Goal: Task Accomplishment & Management: Complete application form

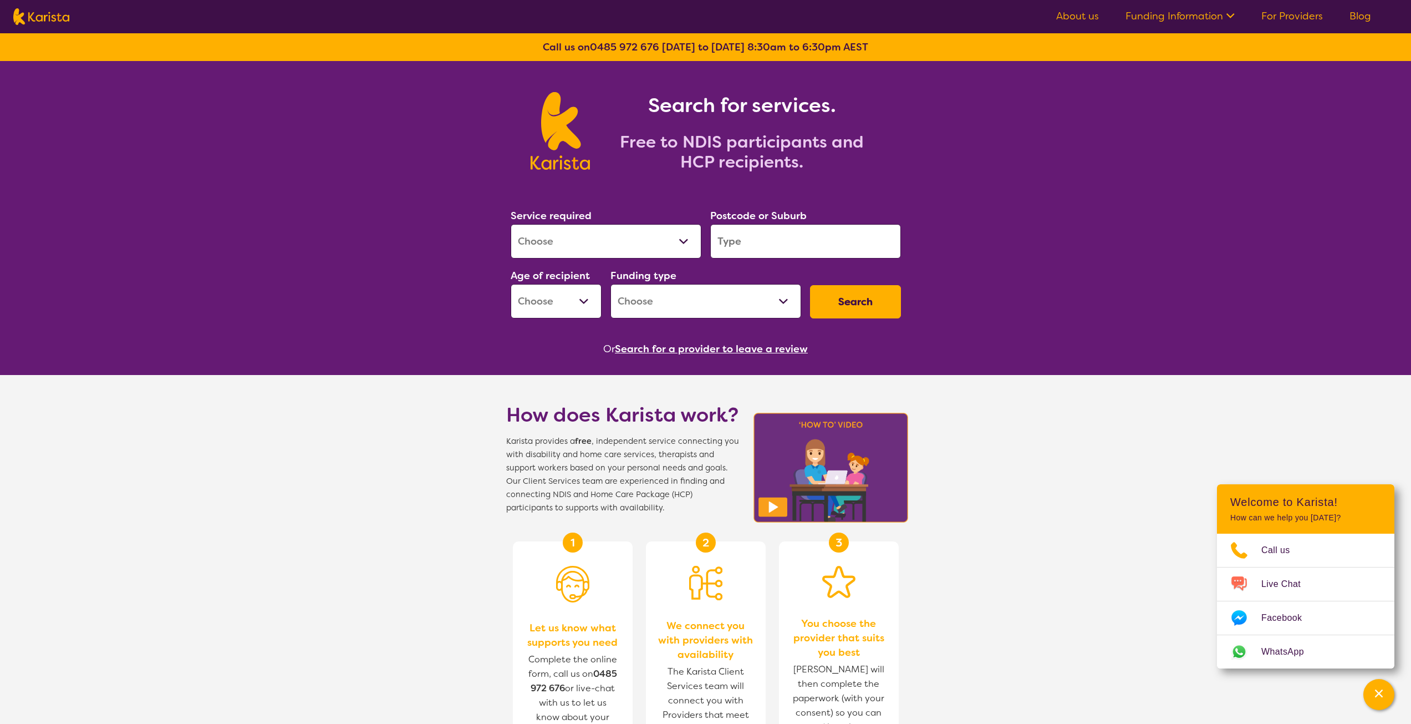
click at [672, 239] on select "Allied Health Assistant Assessment ([MEDICAL_DATA] or [MEDICAL_DATA]) Behaviour…" at bounding box center [606, 241] width 191 height 34
select select "Behaviour support"
click at [511, 224] on select "Allied Health Assistant Assessment ([MEDICAL_DATA] or [MEDICAL_DATA]) Behaviour…" at bounding box center [606, 241] width 191 height 34
select select "NDIS"
click at [772, 250] on input "search" at bounding box center [805, 241] width 191 height 34
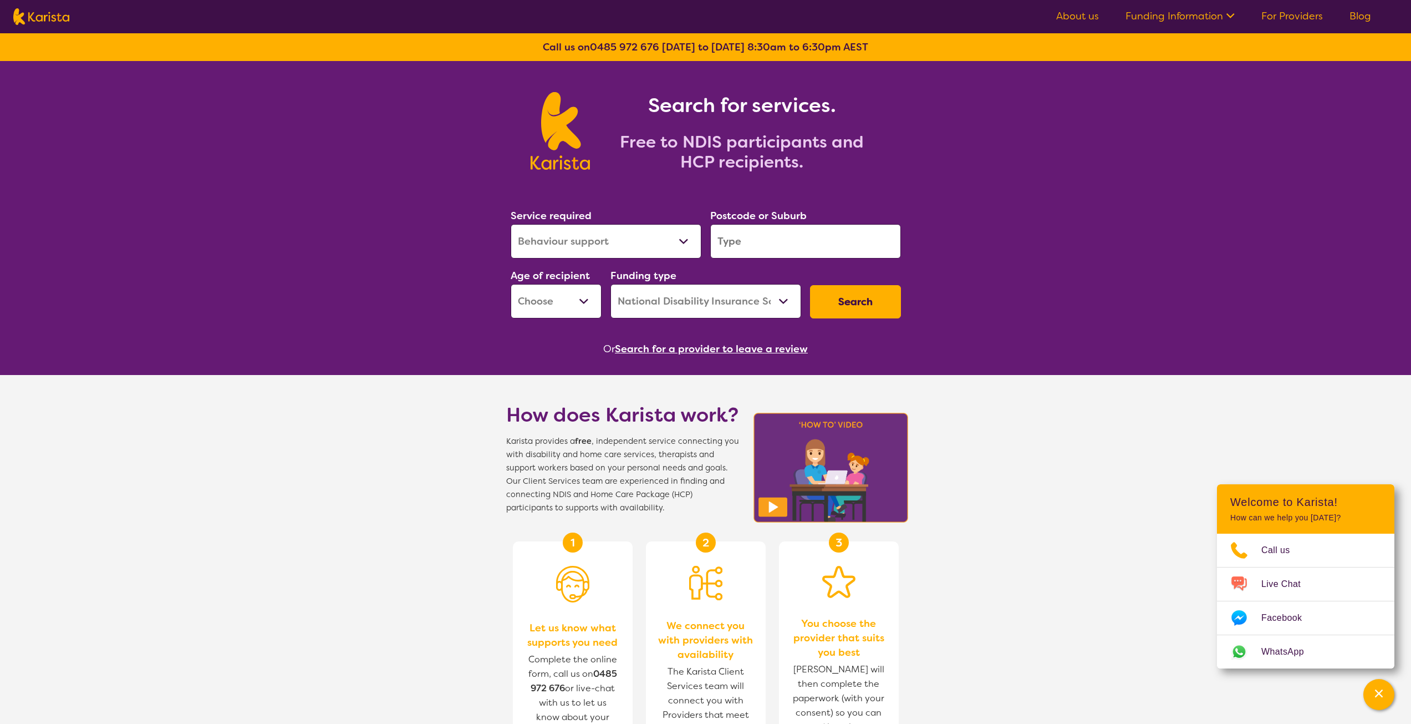
type input "4280"
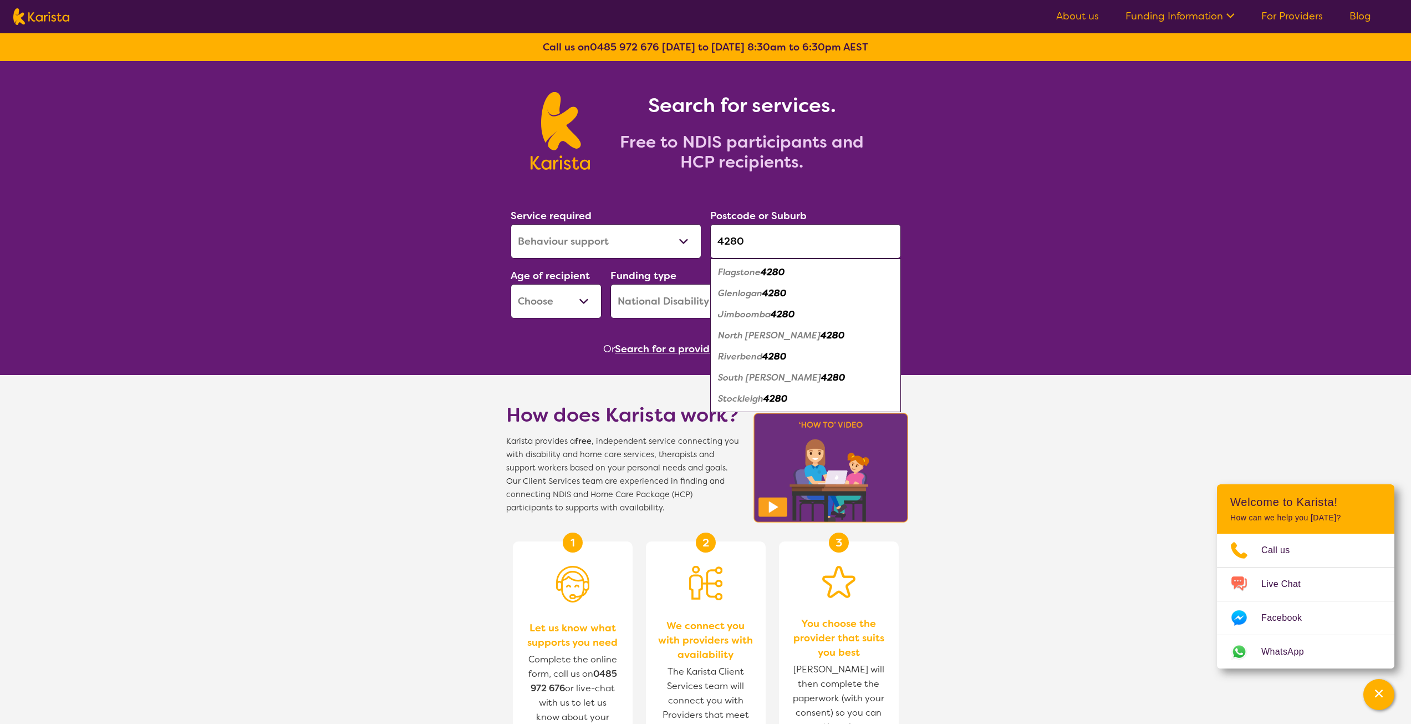
click at [747, 317] on em "Jimboomba" at bounding box center [744, 314] width 53 height 12
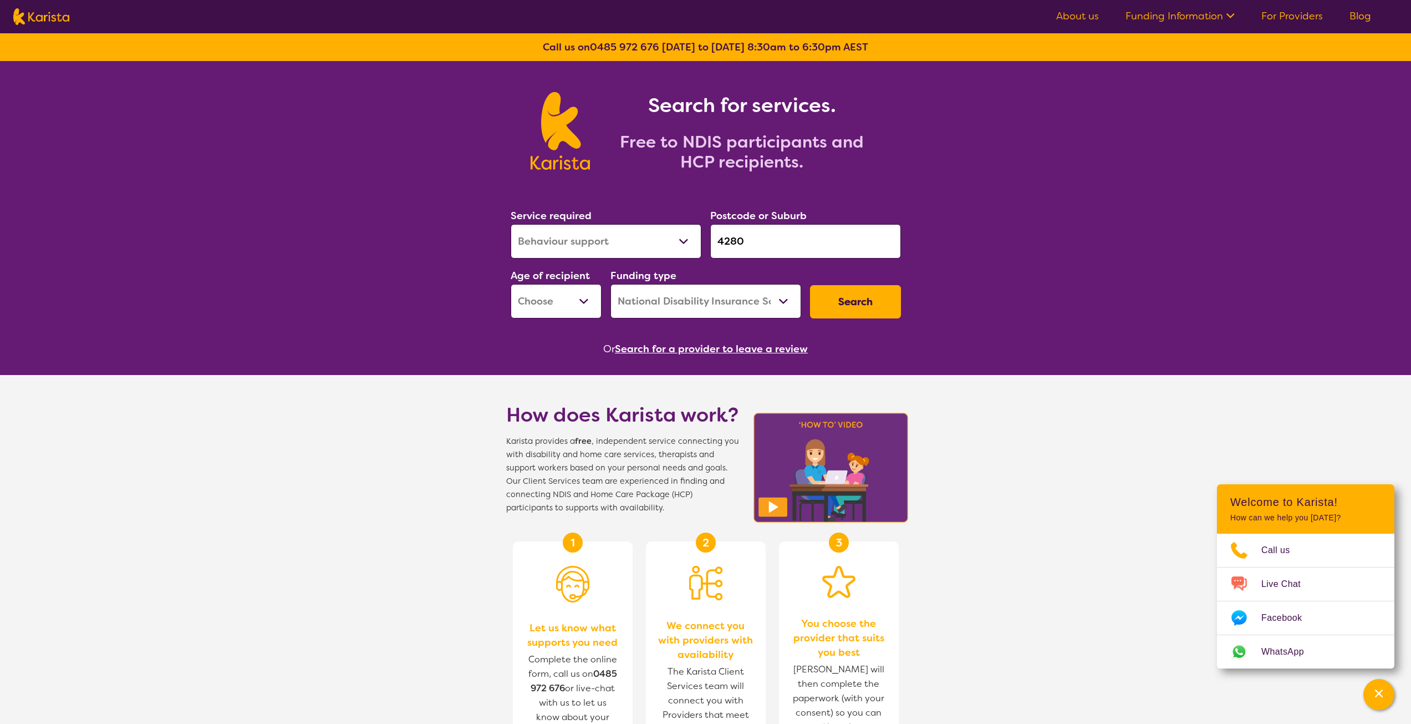
click at [561, 302] on select "Early Childhood - 0 to 9 Child - 10 to 11 Adolescent - 12 to 17 Adult - 18 to 6…" at bounding box center [556, 301] width 91 height 34
select select "EC"
click at [511, 284] on select "Early Childhood - 0 to 9 Child - 10 to 11 Adolescent - 12 to 17 Adult - 18 to 6…" at bounding box center [556, 301] width 91 height 34
click at [706, 296] on select "Home Care Package (HCP) National Disability Insurance Scheme (NDIS) I don't know" at bounding box center [706, 301] width 191 height 34
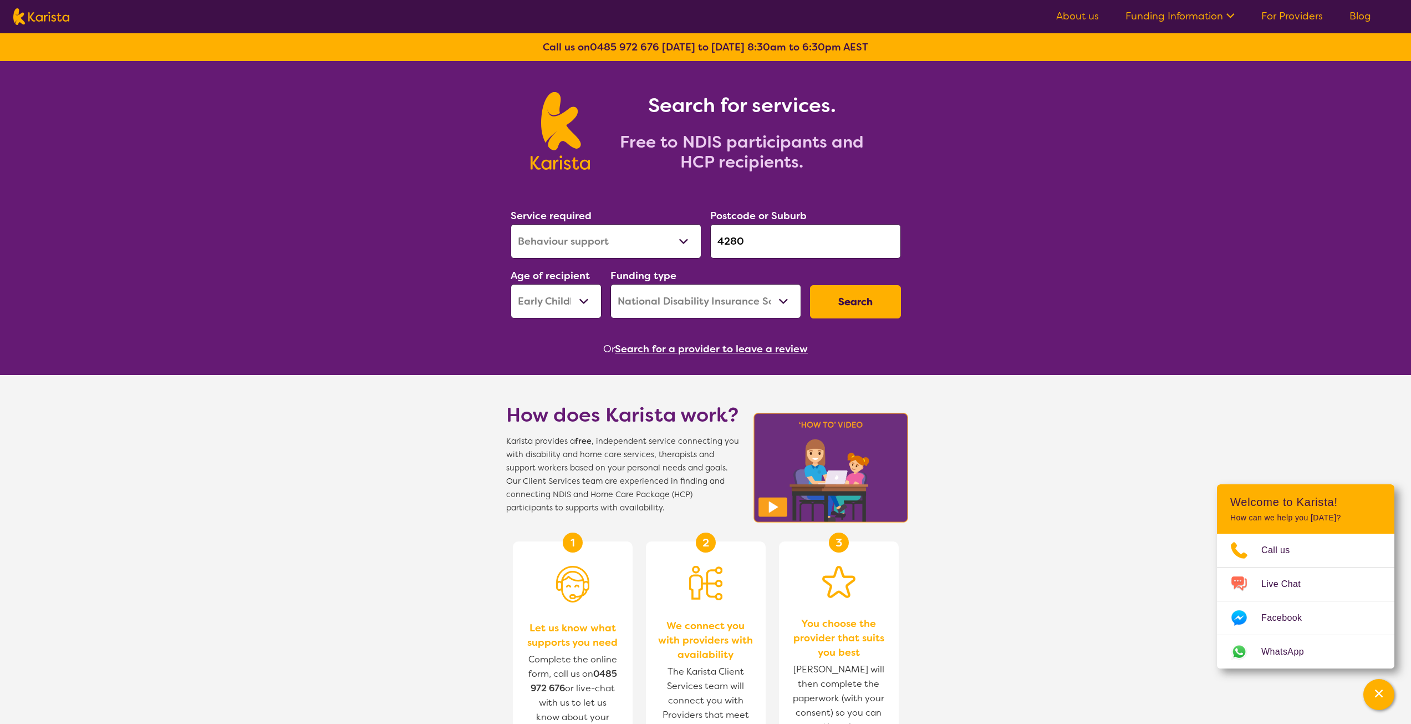
click at [835, 303] on button "Search" at bounding box center [855, 301] width 91 height 33
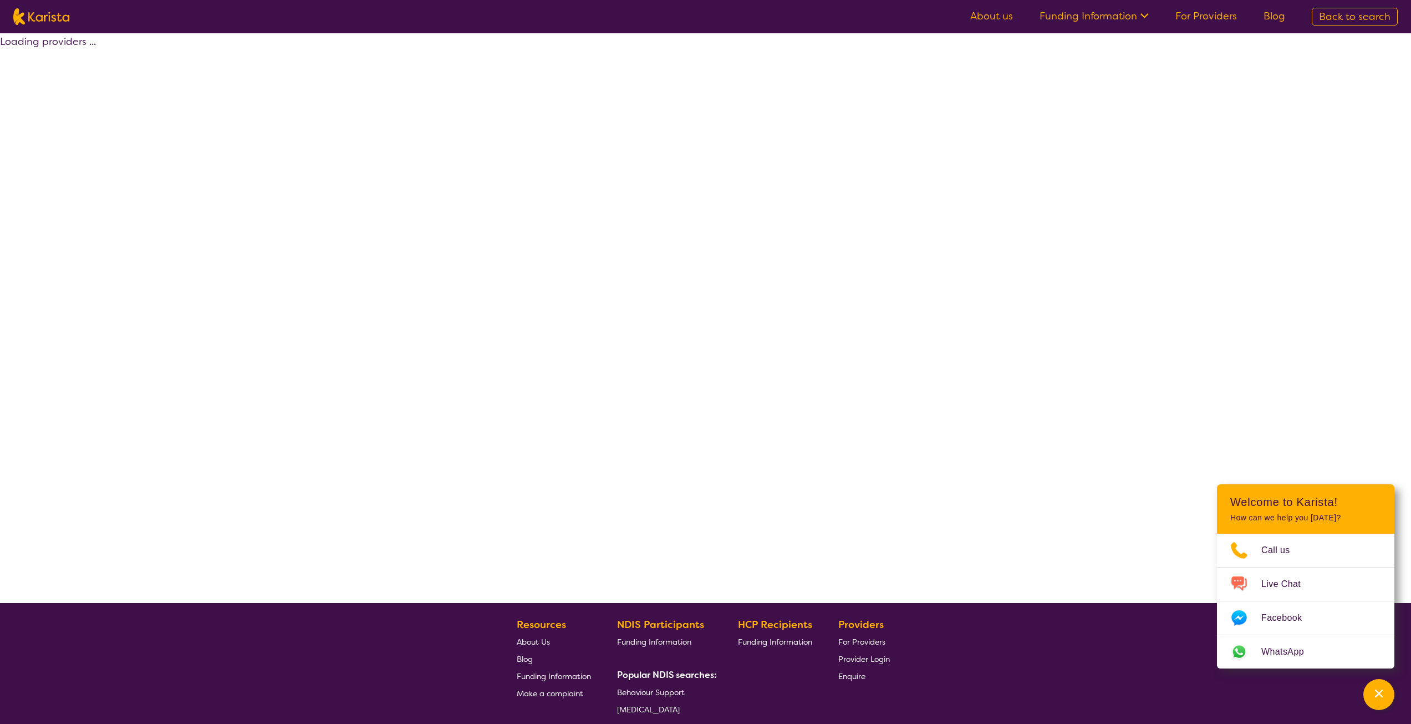
select select "by_score"
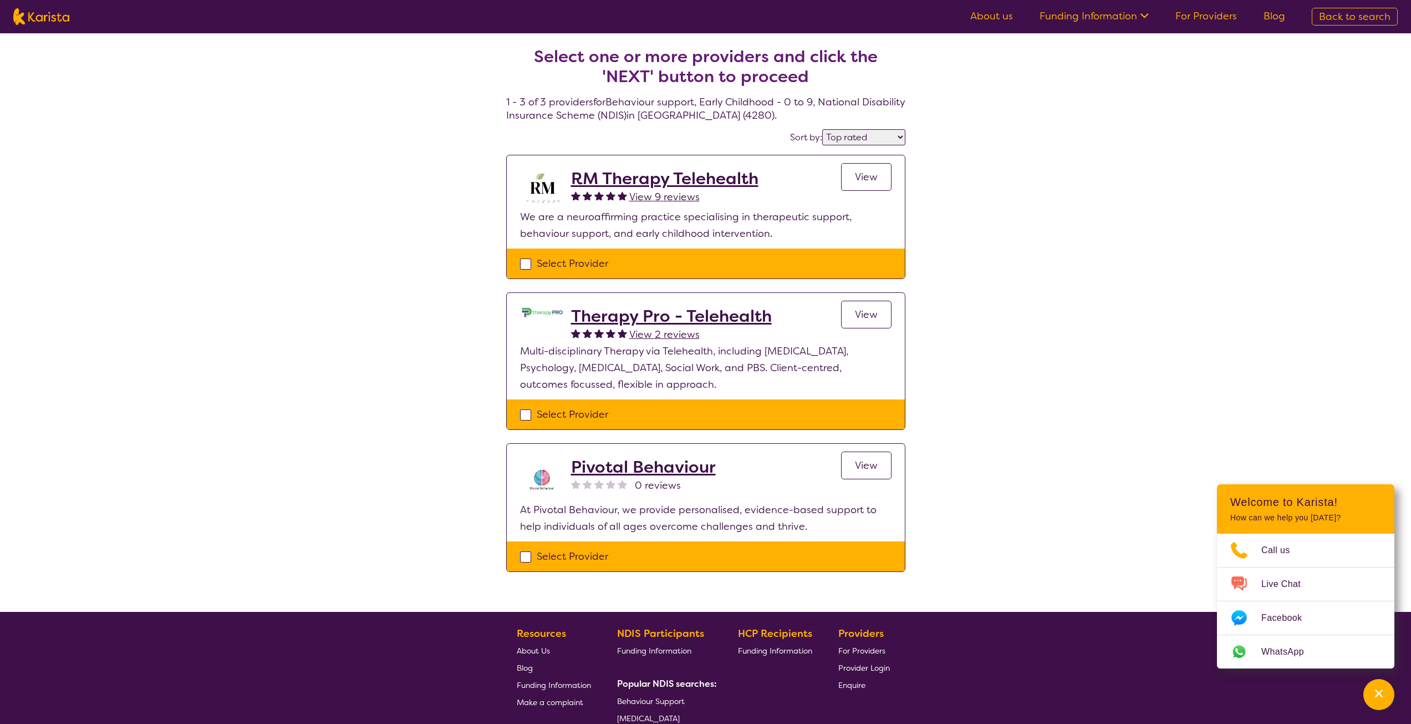
click at [876, 469] on span "View" at bounding box center [866, 465] width 23 height 13
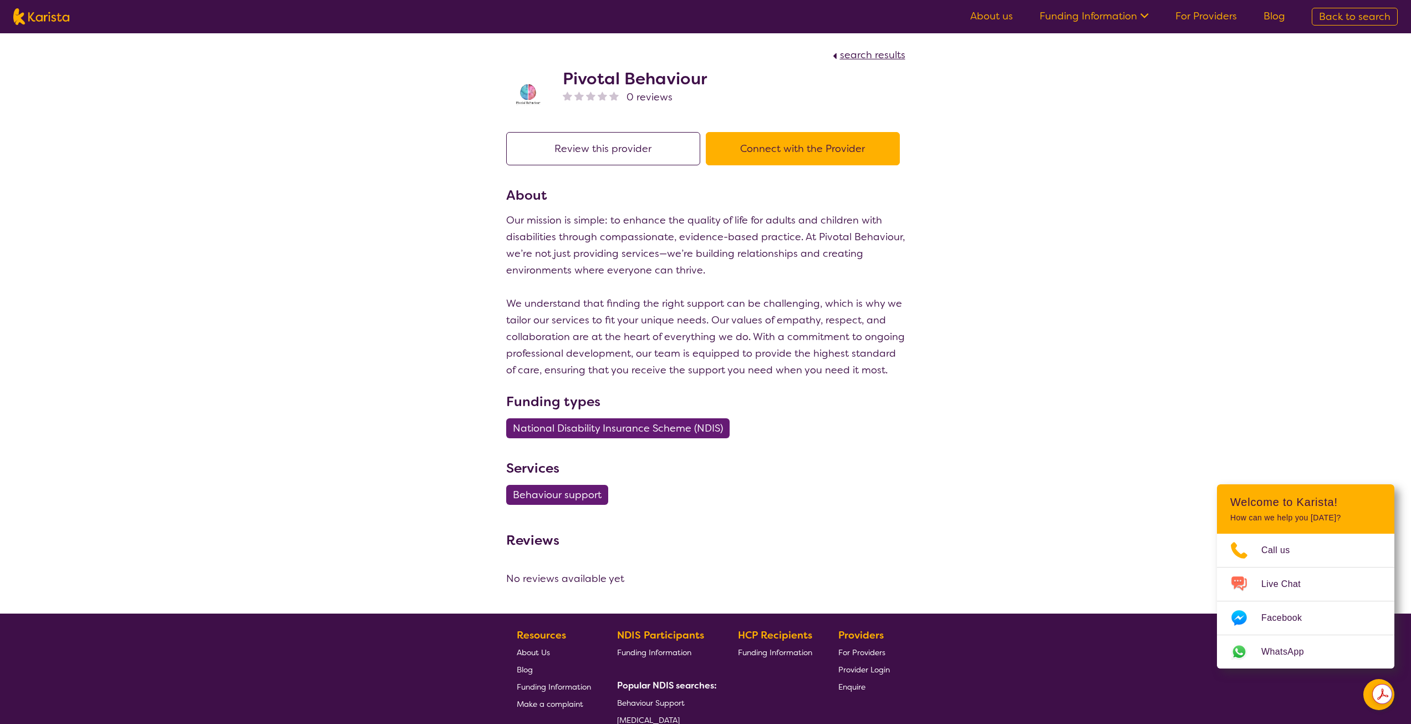
click at [846, 55] on span "search results" at bounding box center [872, 54] width 65 height 13
select select "by_score"
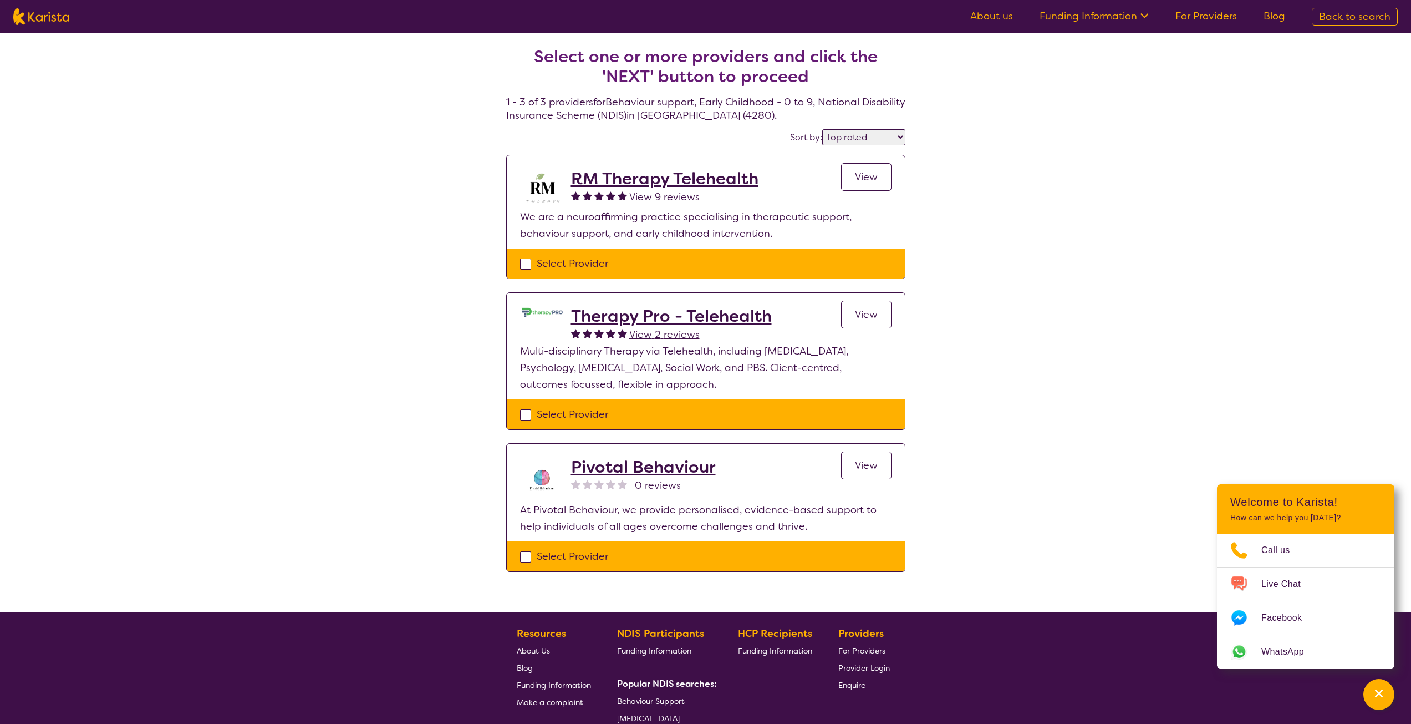
click at [619, 470] on h2 "Pivotal Behaviour" at bounding box center [643, 467] width 145 height 20
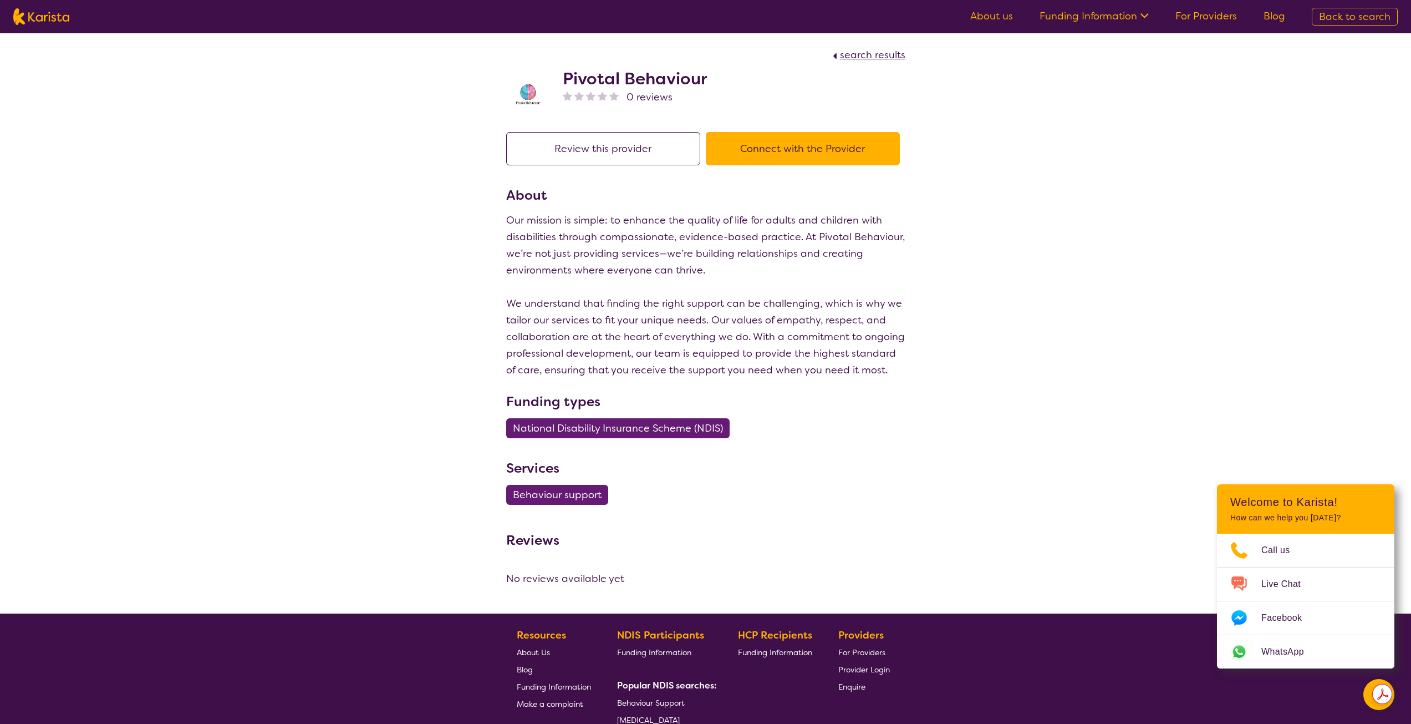
click at [817, 152] on button "Connect with the Provider" at bounding box center [803, 148] width 194 height 33
select select "by_score"
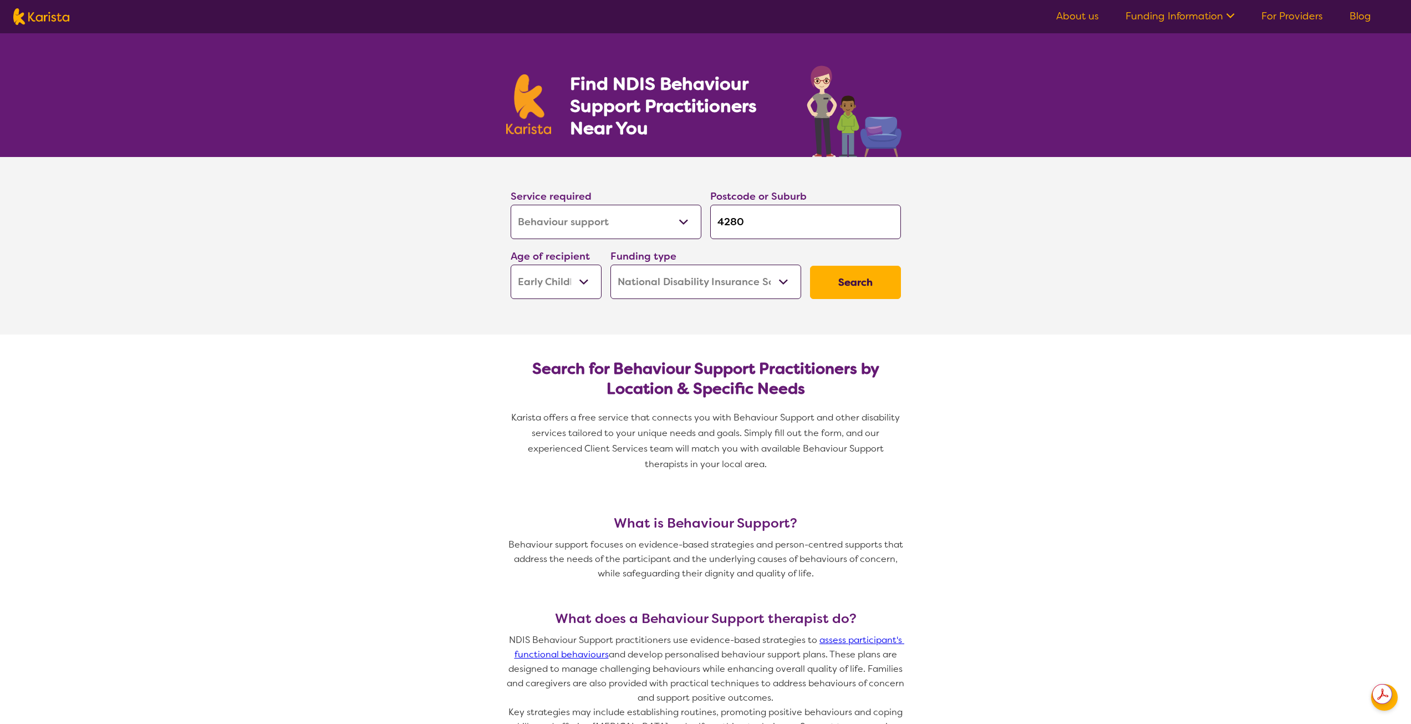
select select "Behaviour support"
select select "EC"
select select "NDIS"
select select "Behaviour support"
select select "EC"
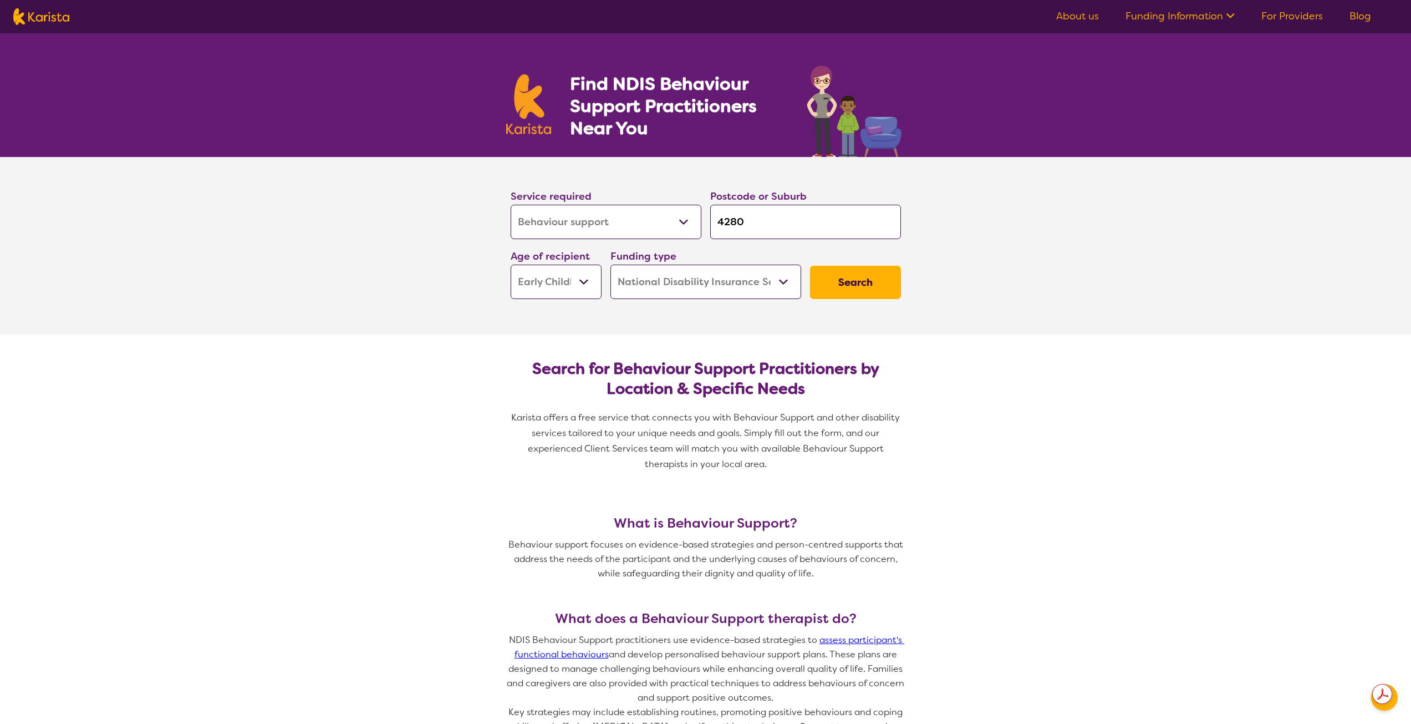
select select "NDIS"
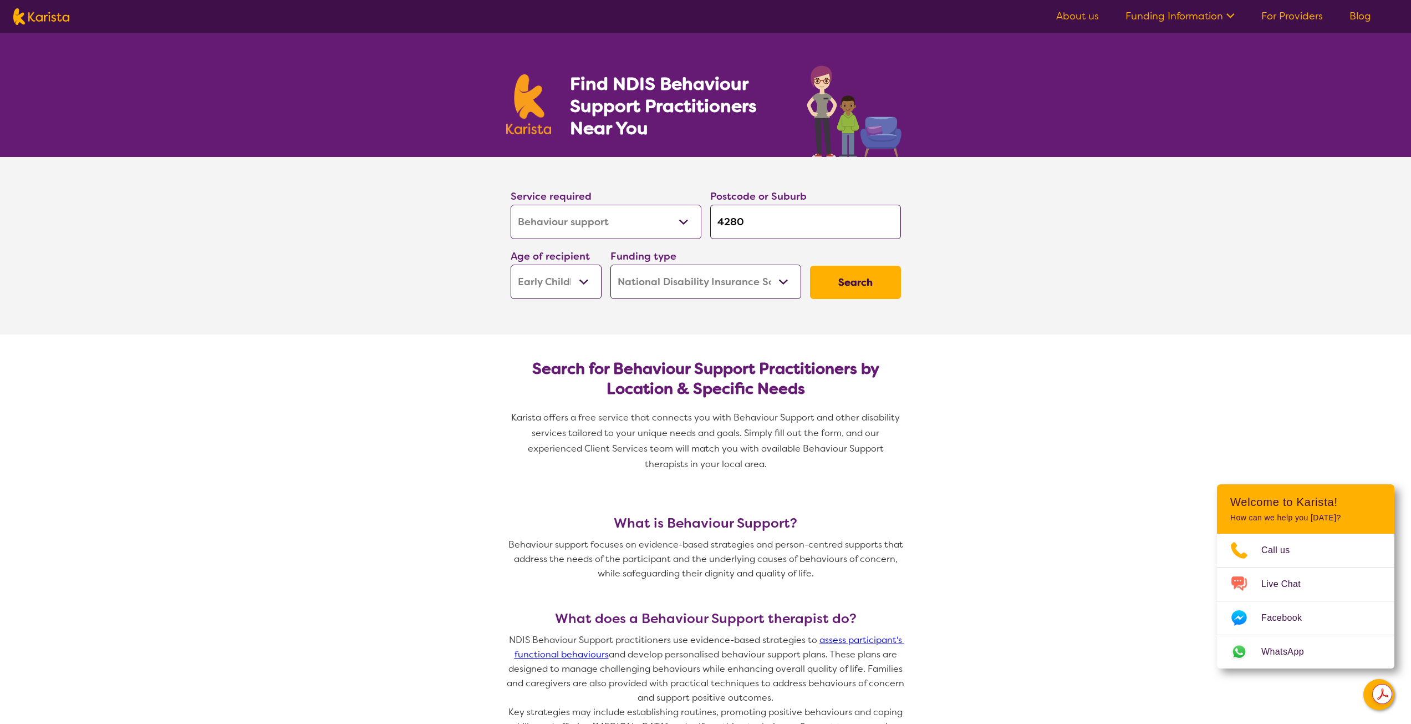
click at [835, 281] on button "Search" at bounding box center [855, 282] width 91 height 33
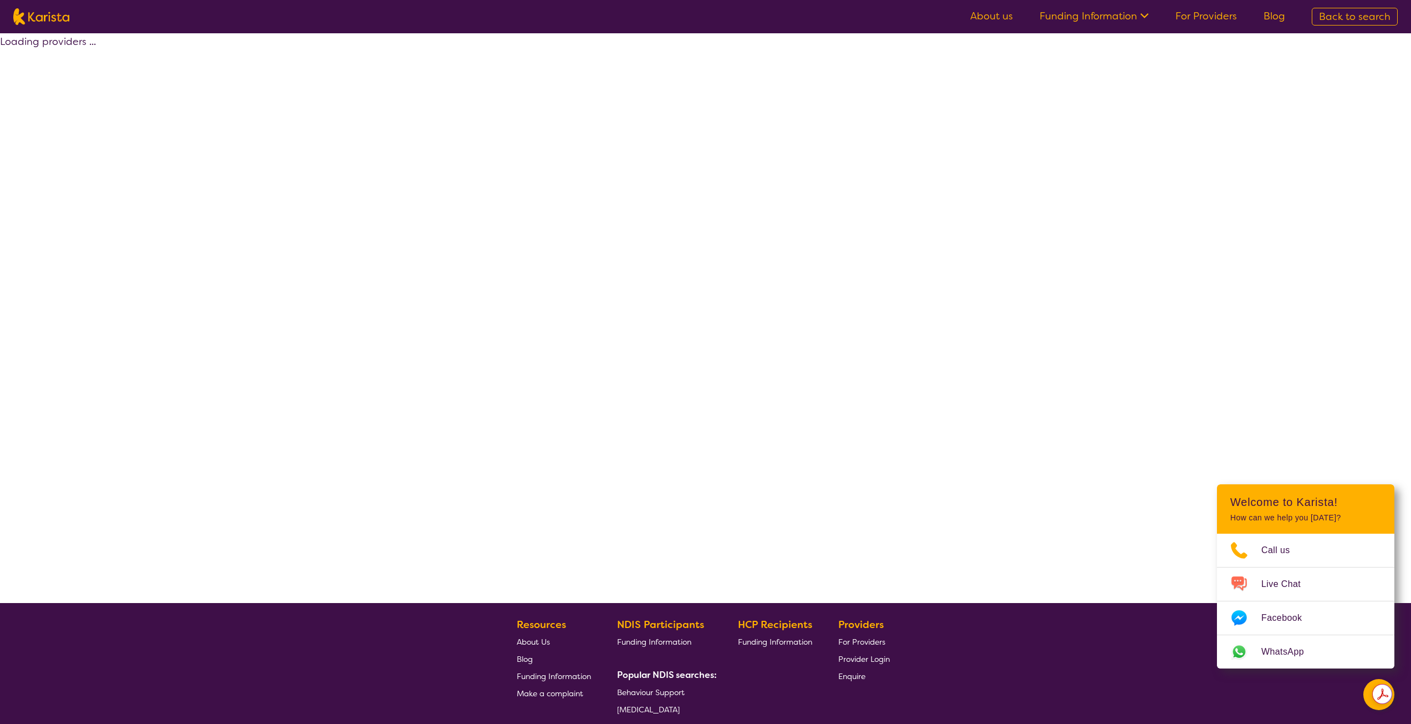
select select "by_score"
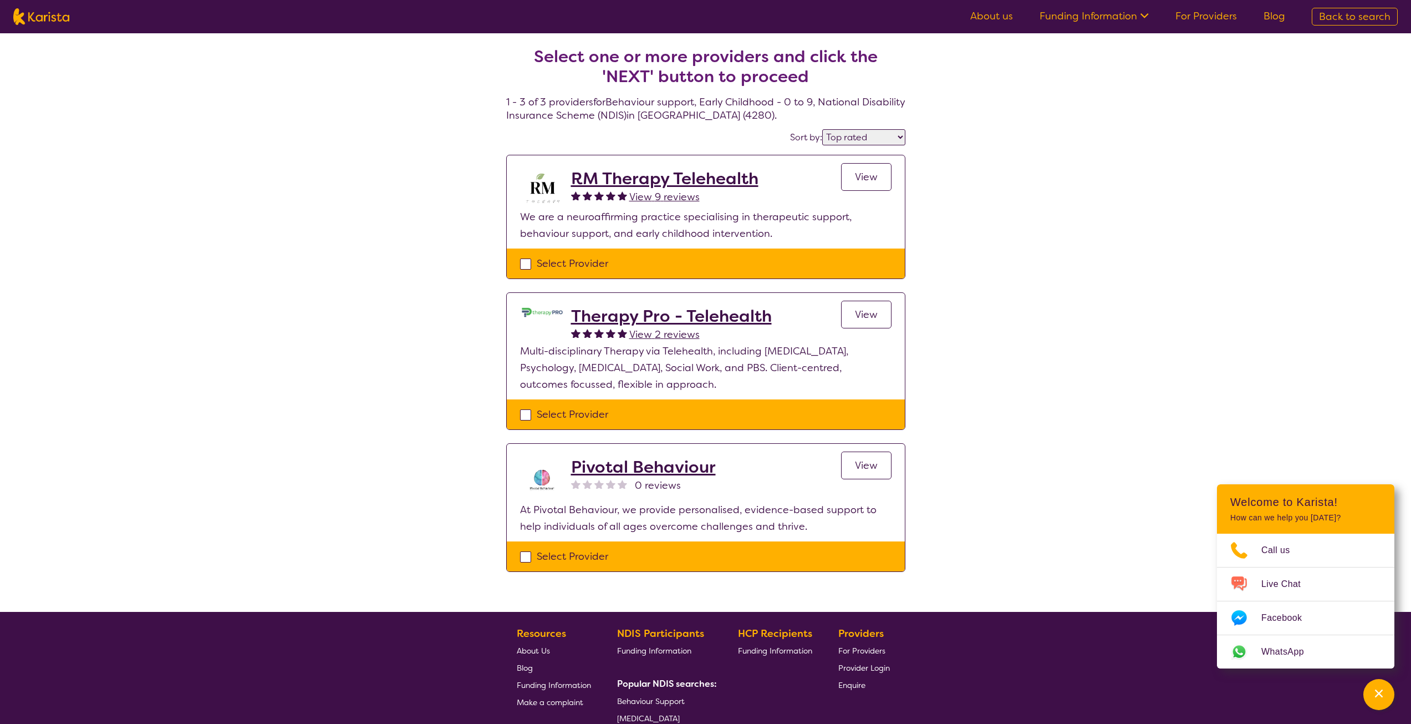
click at [648, 175] on h2 "RM Therapy Telehealth" at bounding box center [664, 179] width 187 height 20
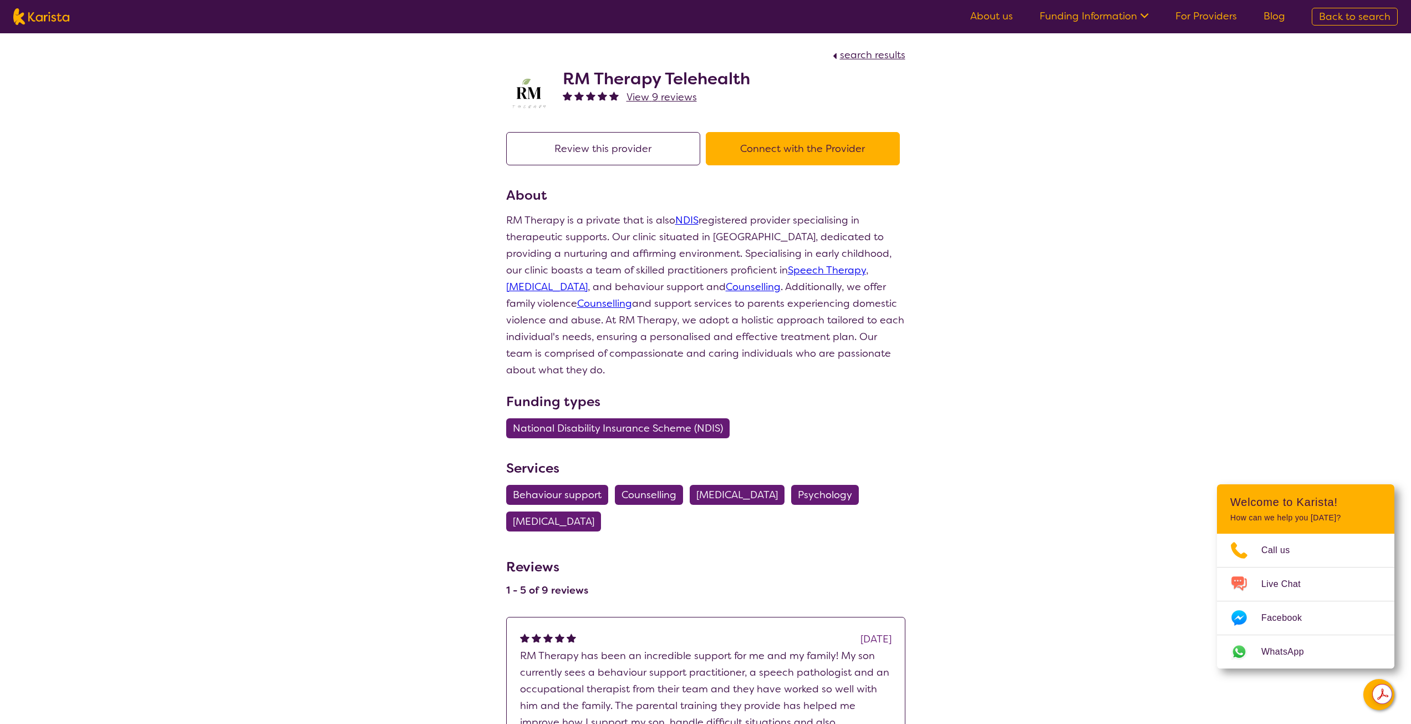
click at [758, 151] on button "Connect with the Provider" at bounding box center [803, 148] width 194 height 33
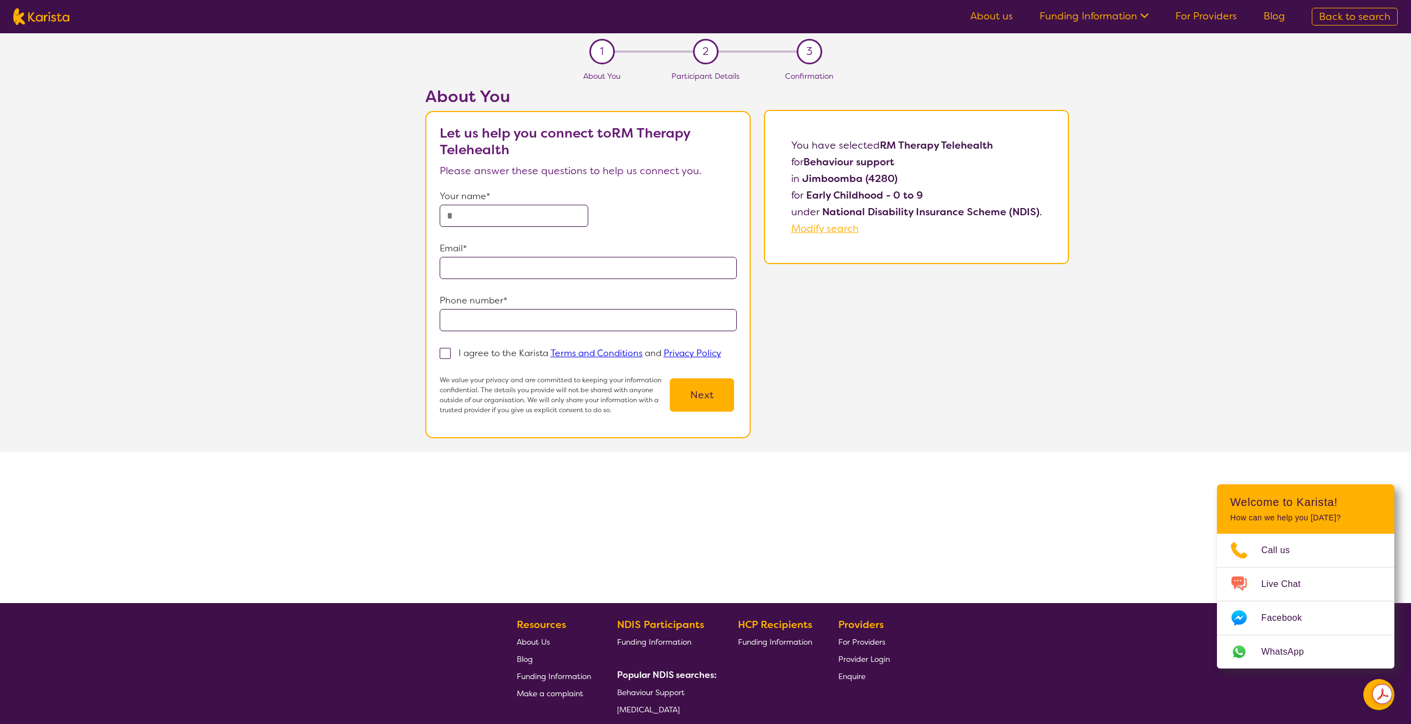
click at [466, 216] on input "text" at bounding box center [514, 216] width 149 height 22
type input "**********"
click at [451, 354] on span at bounding box center [445, 353] width 11 height 11
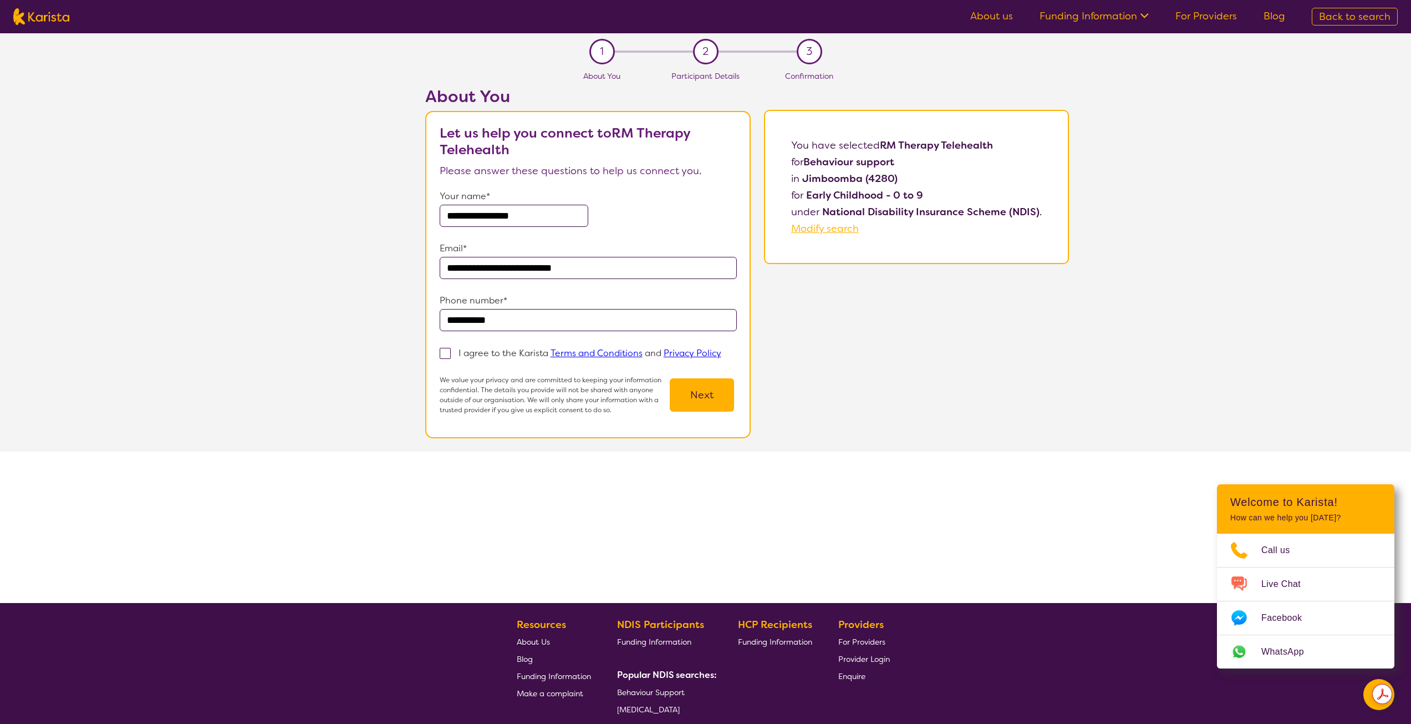
click at [722, 354] on input "I agree to the Karista Terms and Conditions and Privacy Policy" at bounding box center [725, 352] width 7 height 7
checkbox input "true"
click at [717, 393] on button "Next" at bounding box center [702, 394] width 64 height 33
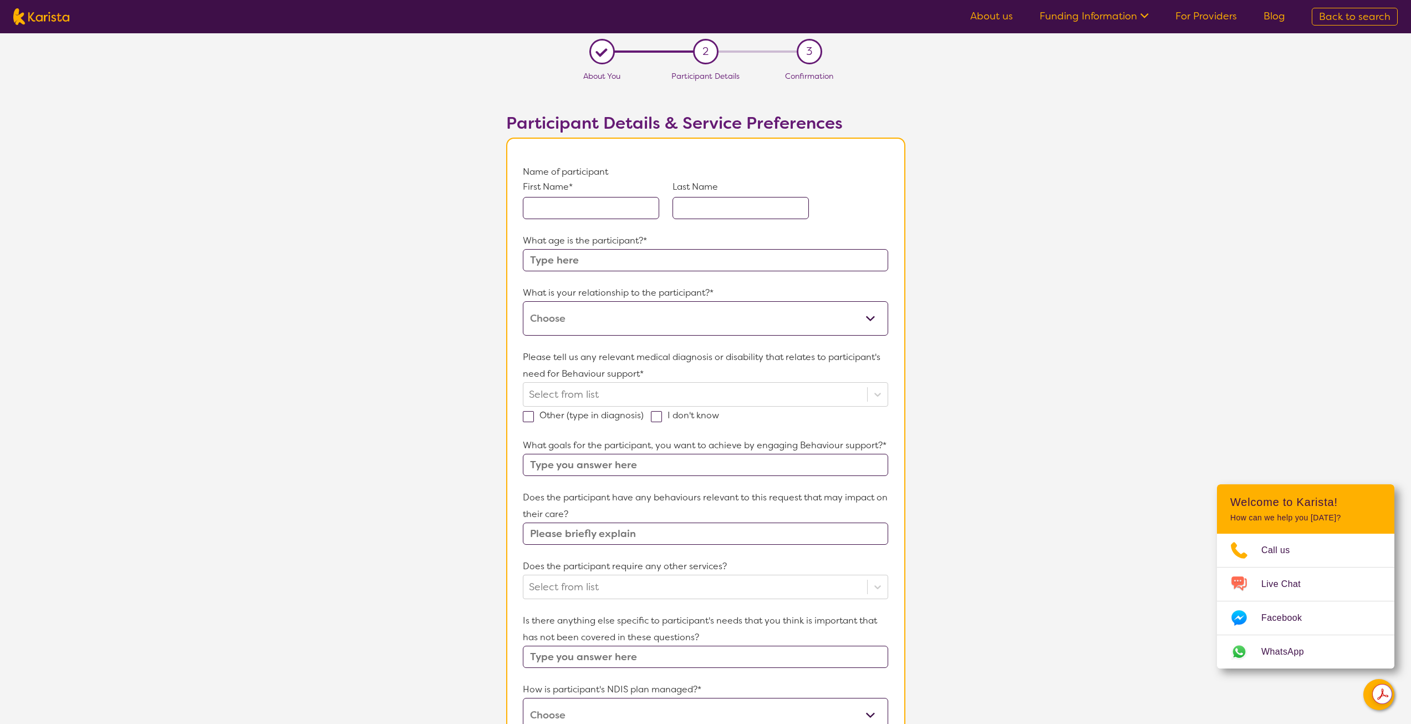
click at [549, 211] on input "text" at bounding box center [591, 208] width 136 height 22
type input "Austin"
type input "[GEOGRAPHIC_DATA]"
type input "6"
click at [576, 323] on select "This request is for myself I am their parent I am their child I am their spouse…" at bounding box center [705, 318] width 365 height 34
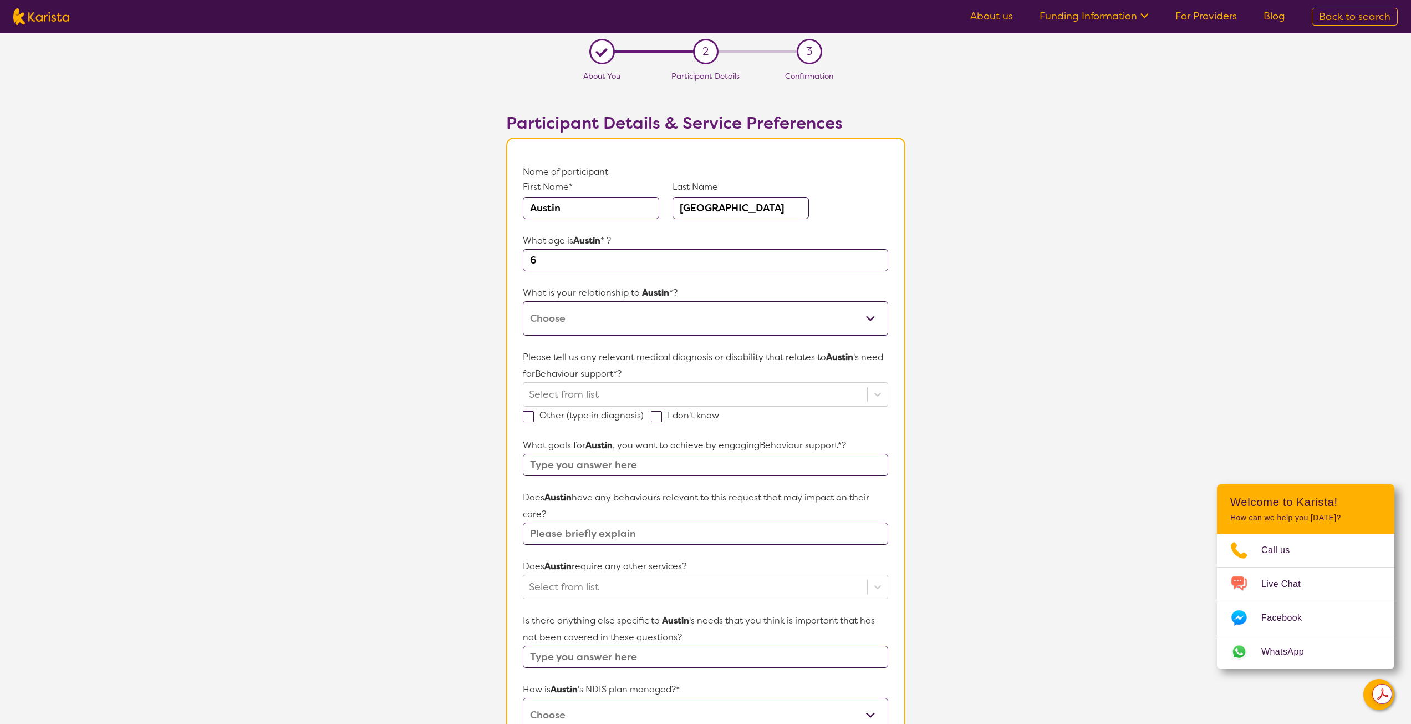
select select "I am their parent"
click at [523, 301] on select "This request is for myself I am their parent I am their child I am their spouse…" at bounding box center [705, 318] width 365 height 34
click at [576, 397] on div at bounding box center [695, 394] width 332 height 19
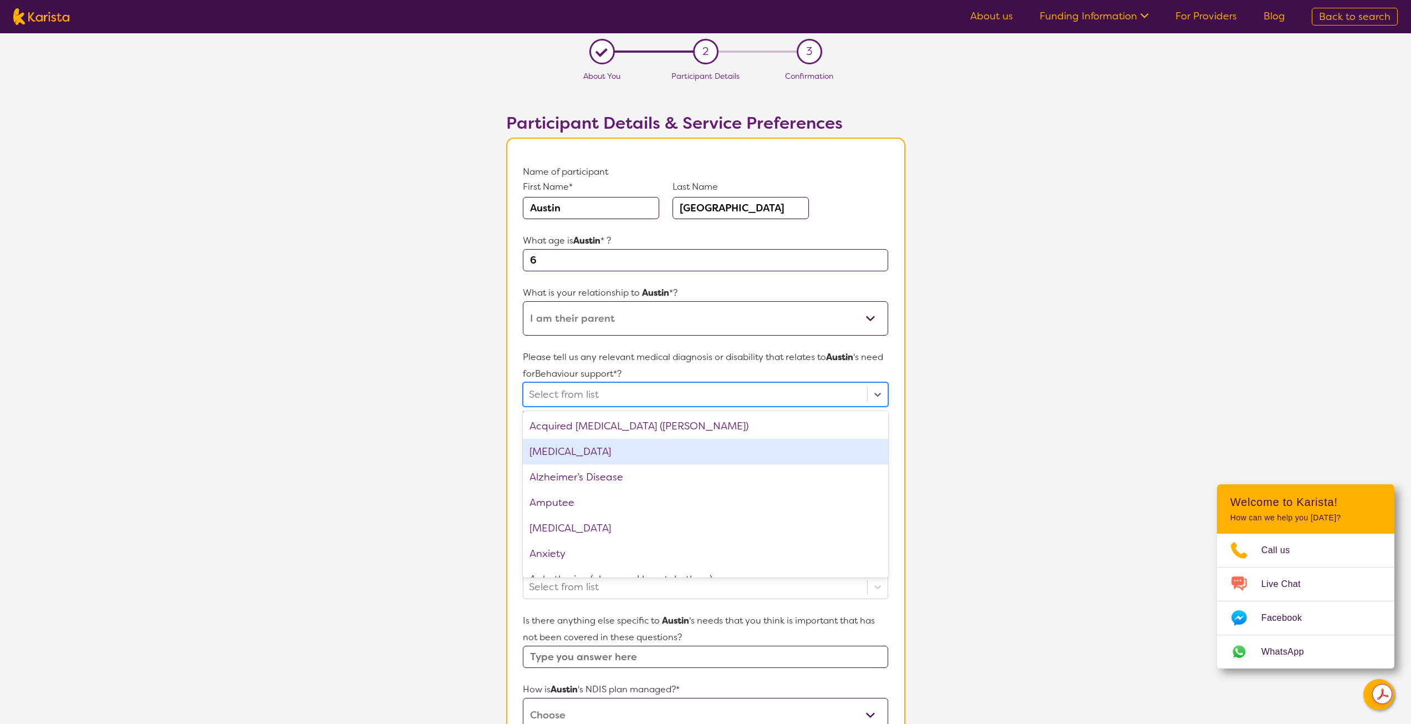
click at [562, 449] on div "[MEDICAL_DATA]" at bounding box center [705, 452] width 365 height 26
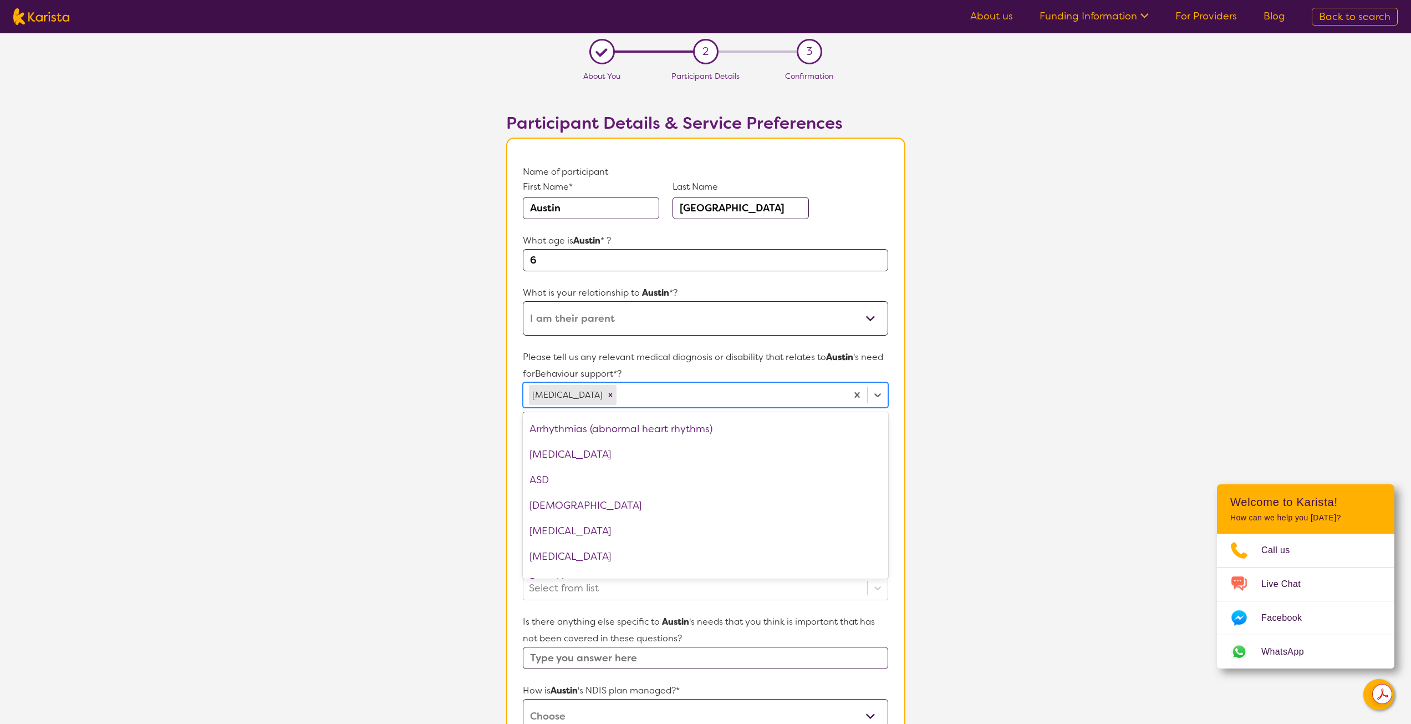
scroll to position [166, 0]
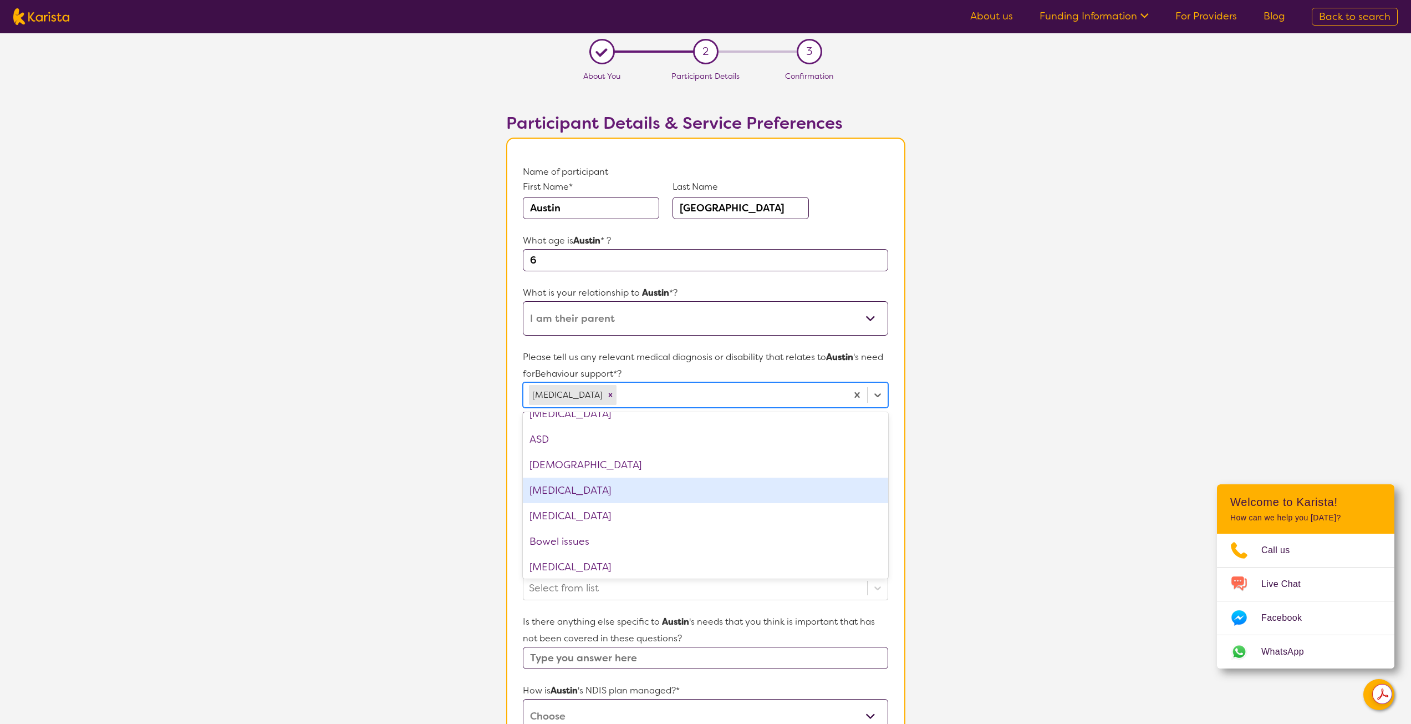
click at [602, 490] on div "[MEDICAL_DATA]" at bounding box center [705, 491] width 365 height 26
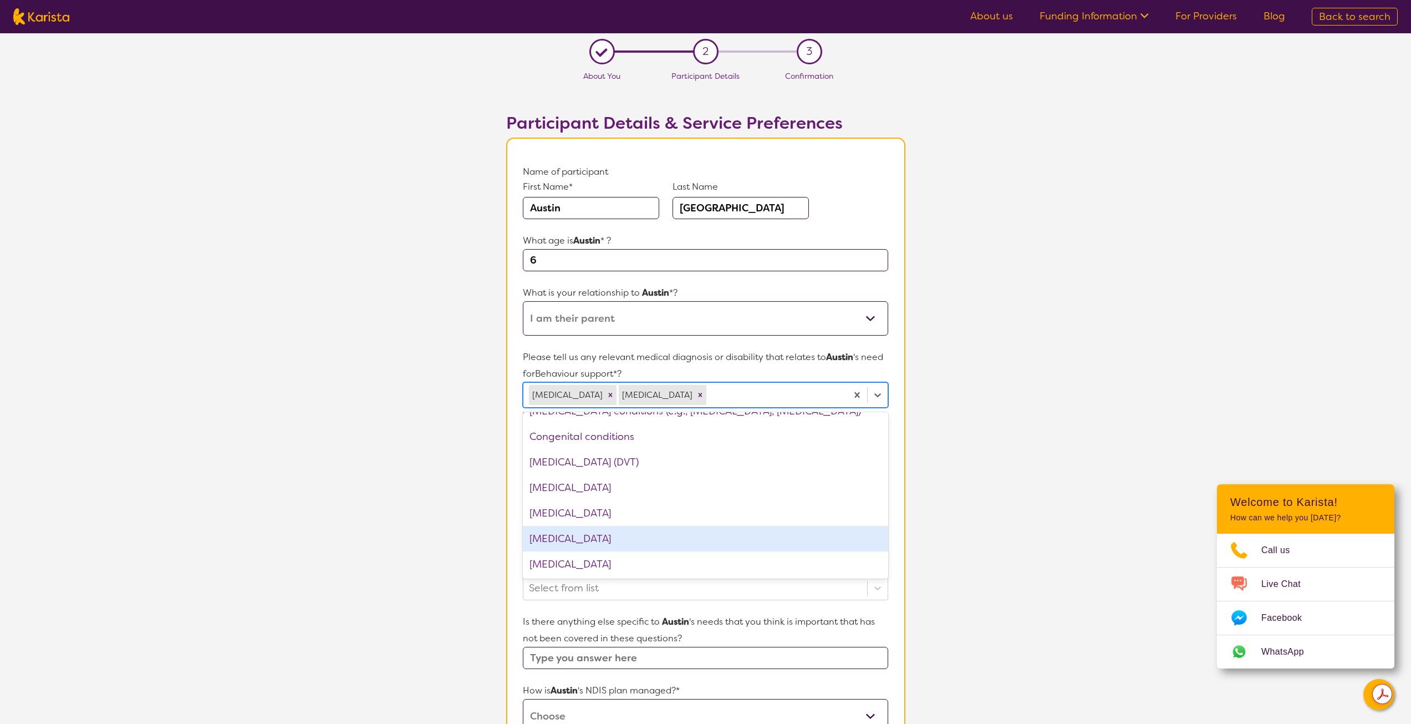
scroll to position [444, 0]
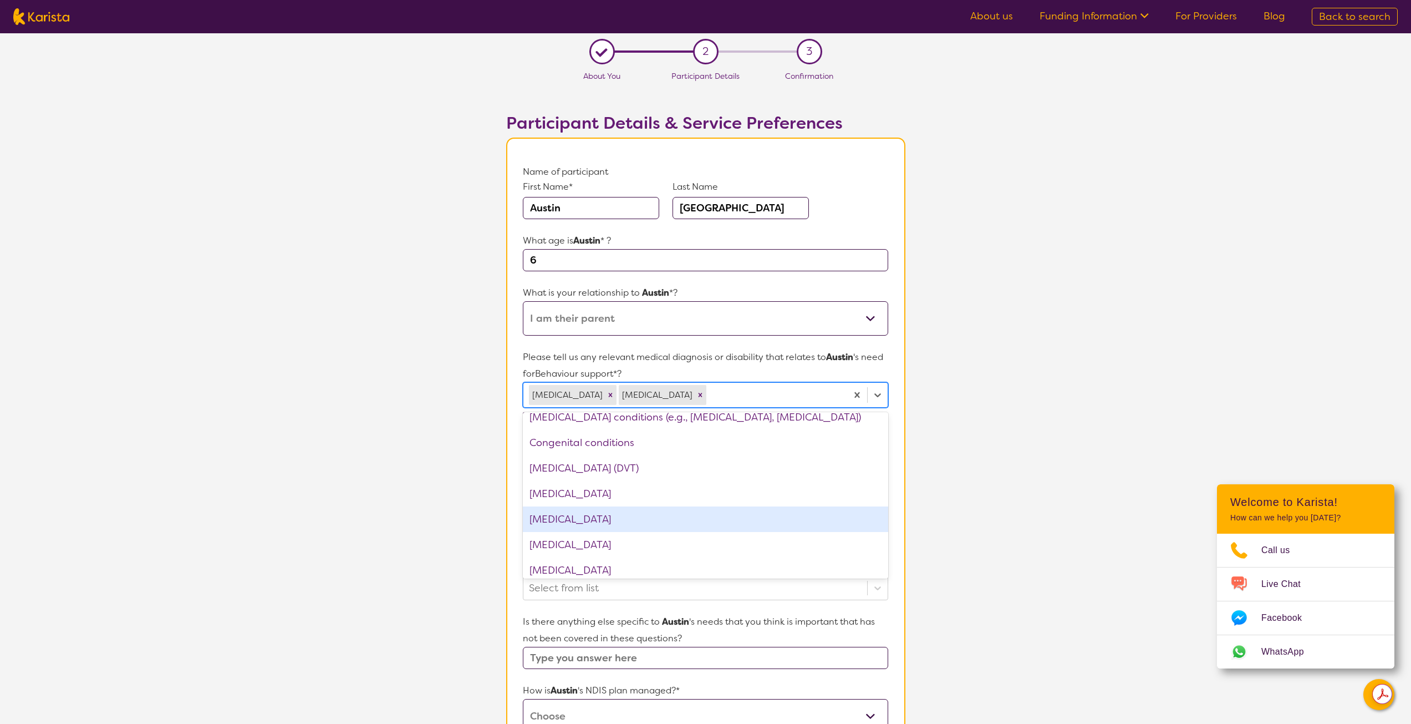
click at [592, 520] on div "[MEDICAL_DATA]" at bounding box center [705, 519] width 365 height 26
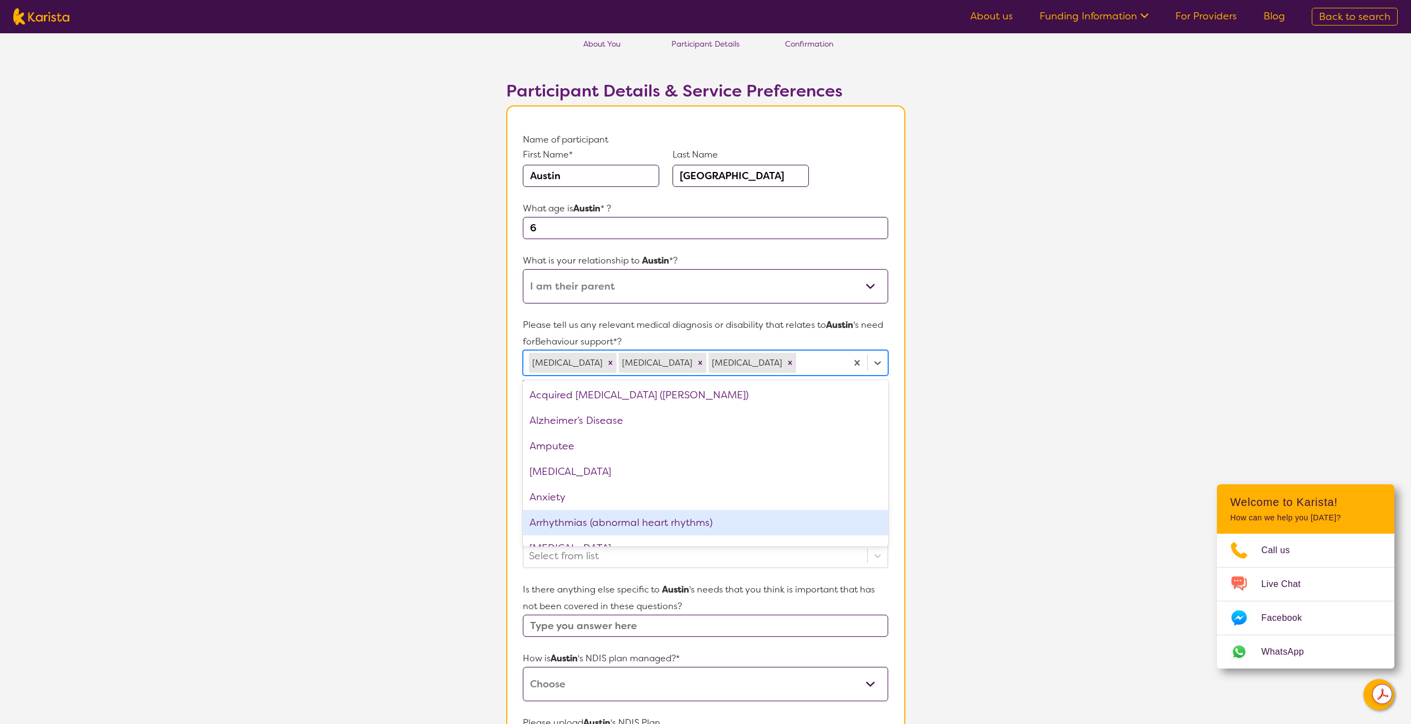
scroll to position [55, 0]
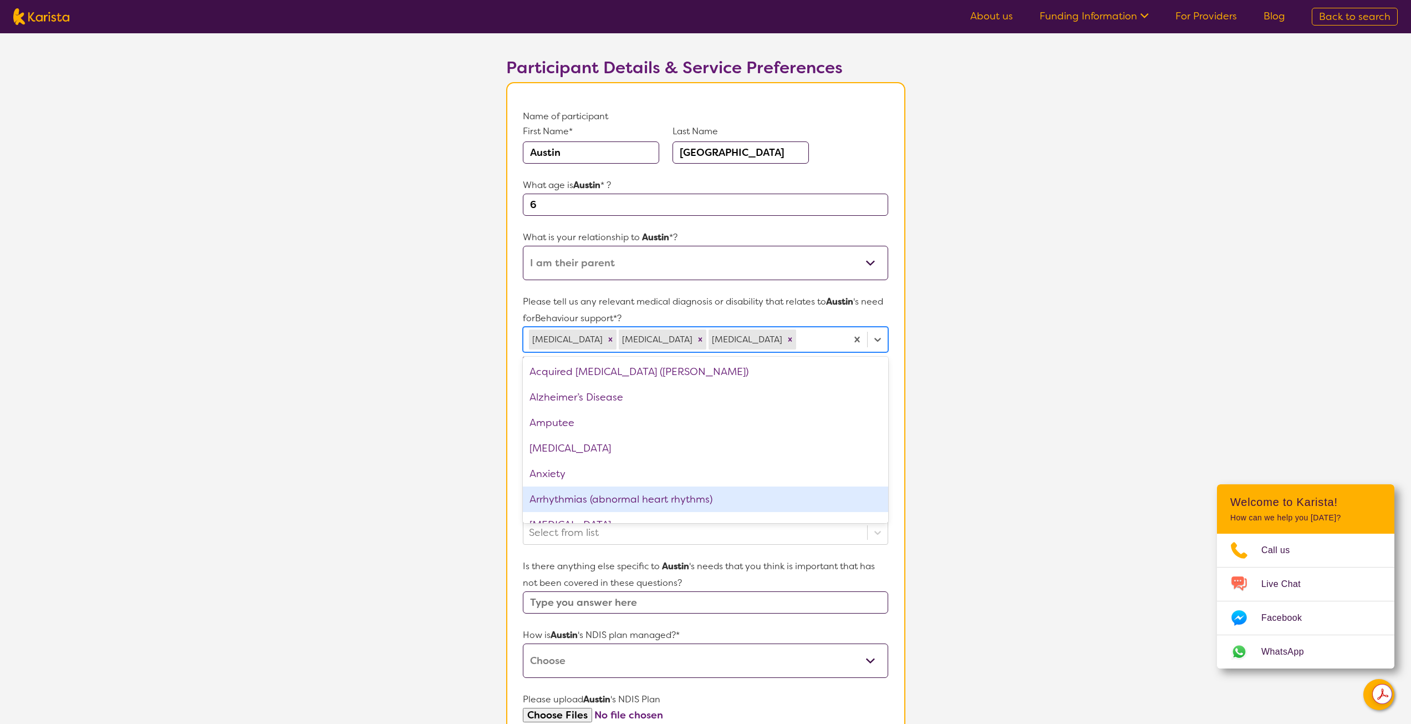
click at [896, 489] on section "Name of participant First Name* [PERSON_NAME] Last Name [PERSON_NAME] What age …" at bounding box center [705, 499] width 399 height 835
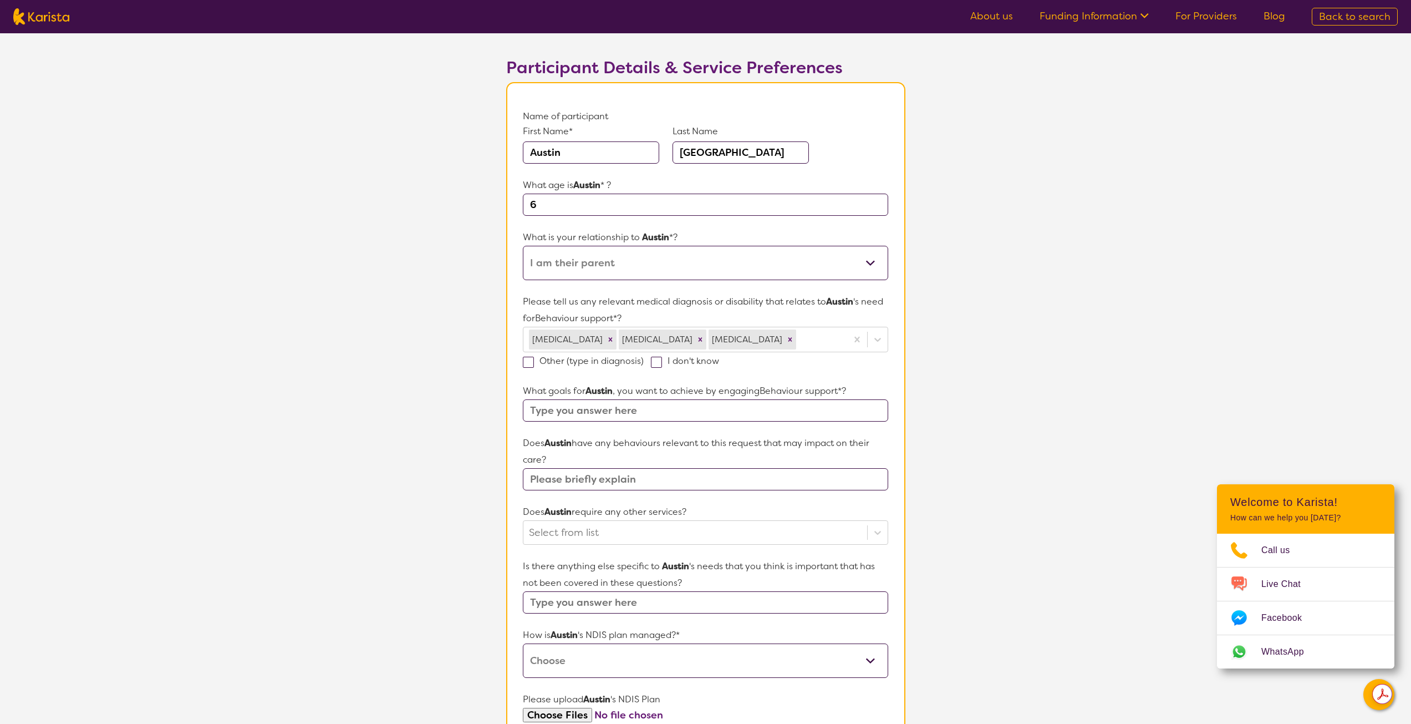
click at [569, 411] on input "text" at bounding box center [705, 410] width 365 height 22
click at [557, 410] on input "text" at bounding box center [705, 410] width 365 height 22
type input "For him to be able to communication in a healthy way and to deal better with em…"
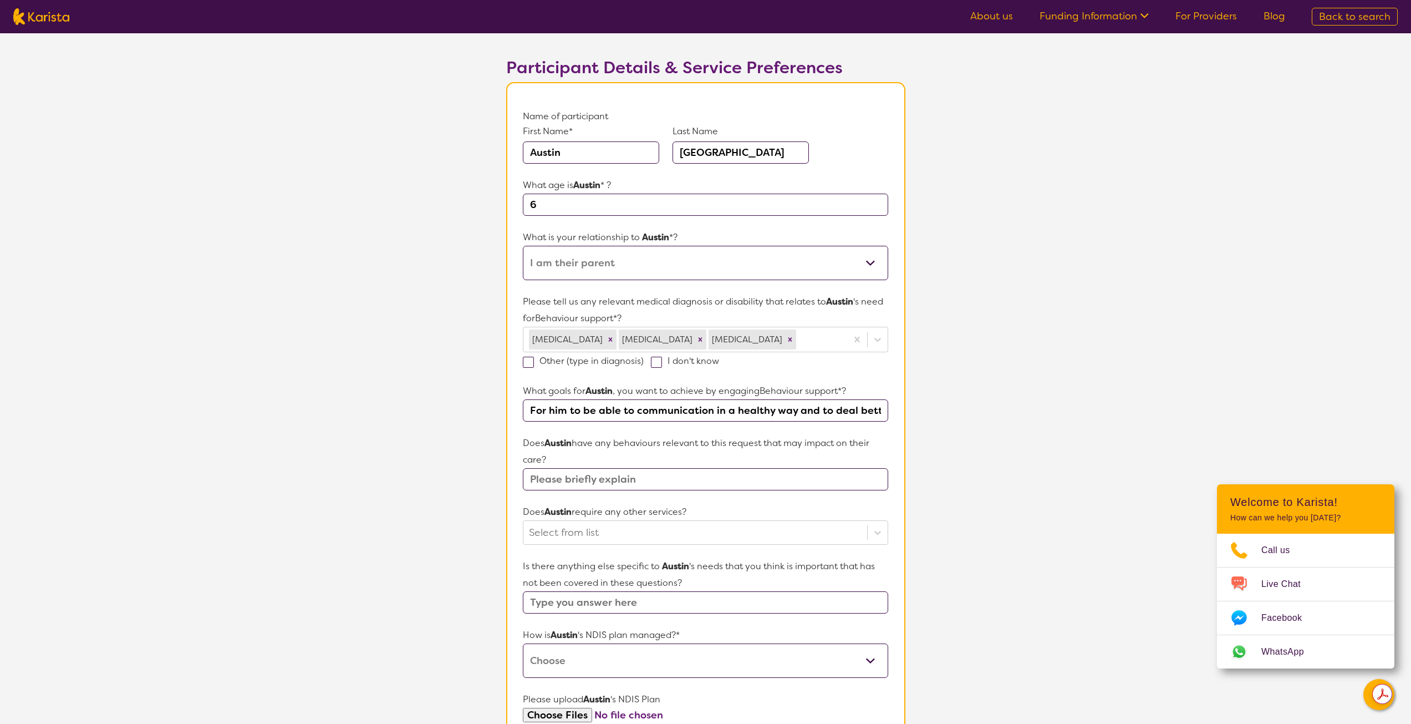
click at [575, 483] on input "text" at bounding box center [705, 479] width 365 height 22
type input "He gets withdrawn, doesnt want to talk and shuts down"
click at [572, 539] on div at bounding box center [695, 532] width 332 height 19
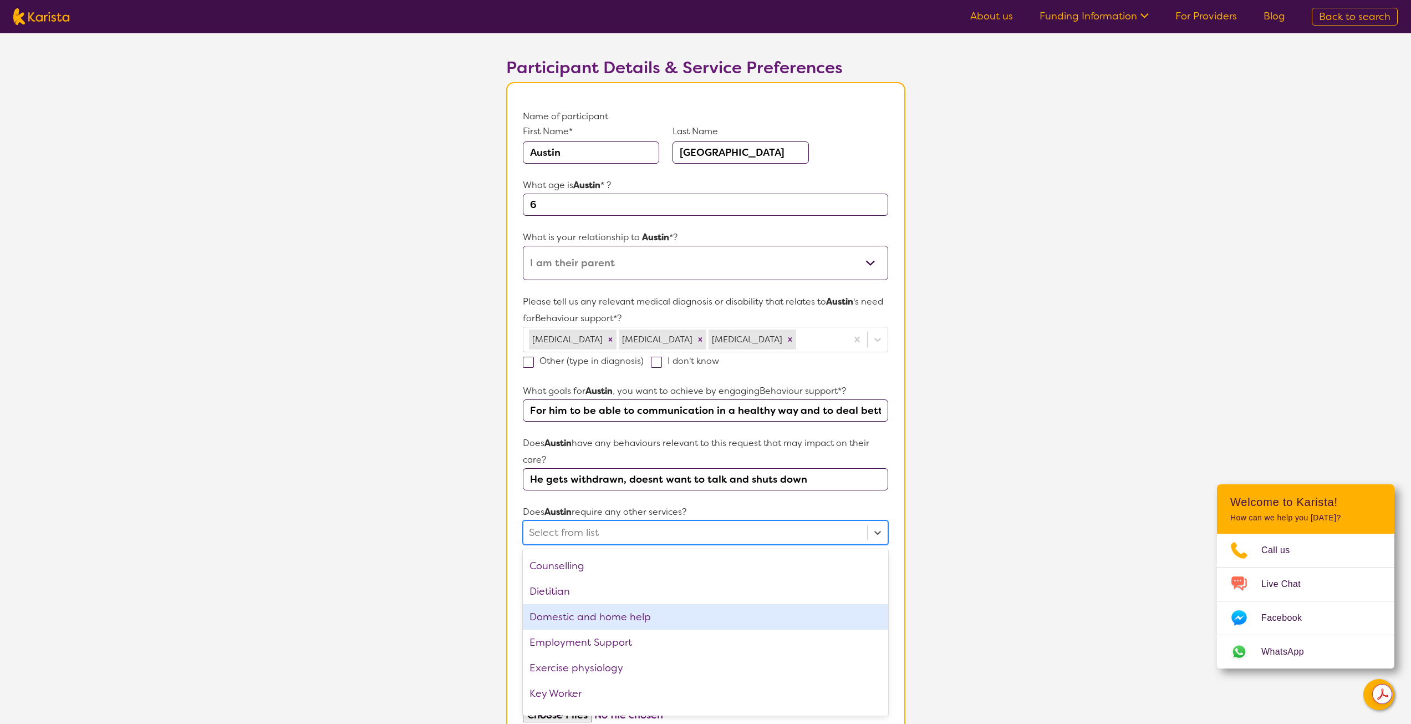
scroll to position [55, 0]
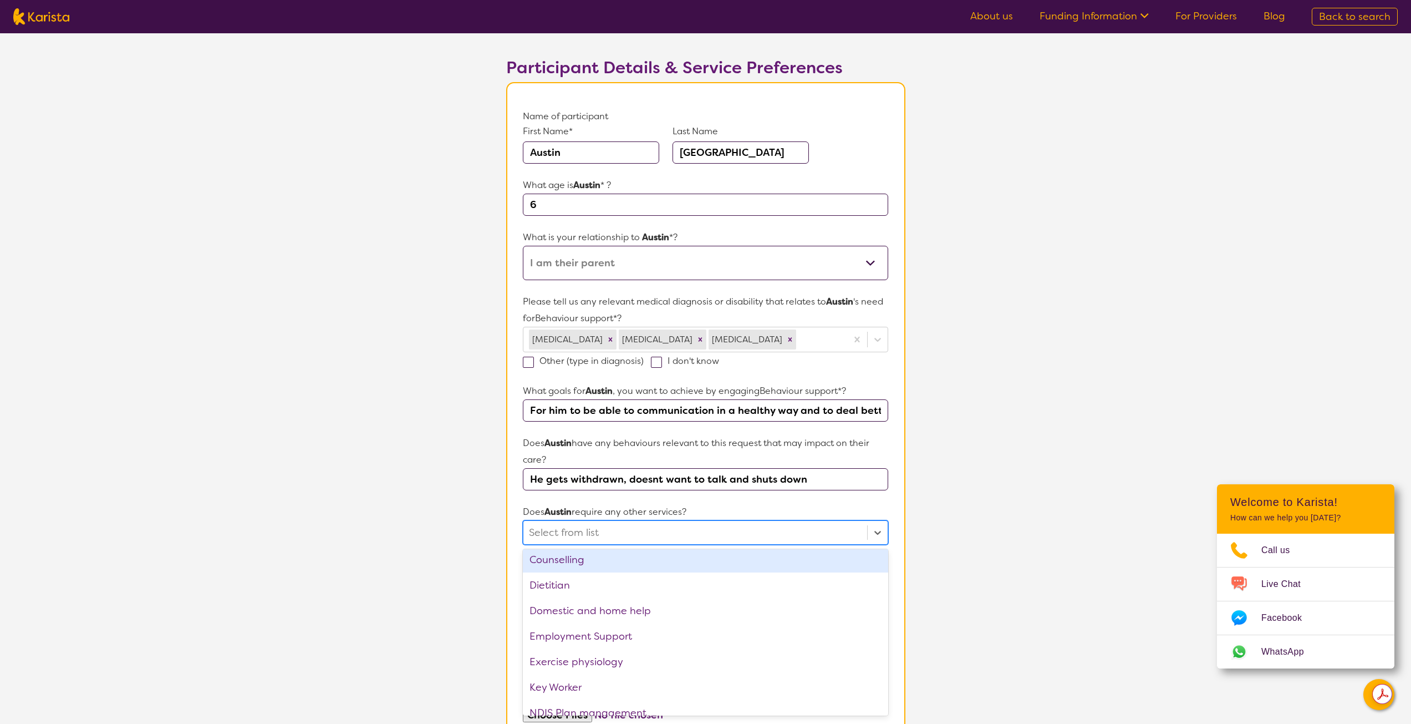
click at [591, 563] on div "Counselling" at bounding box center [705, 560] width 365 height 26
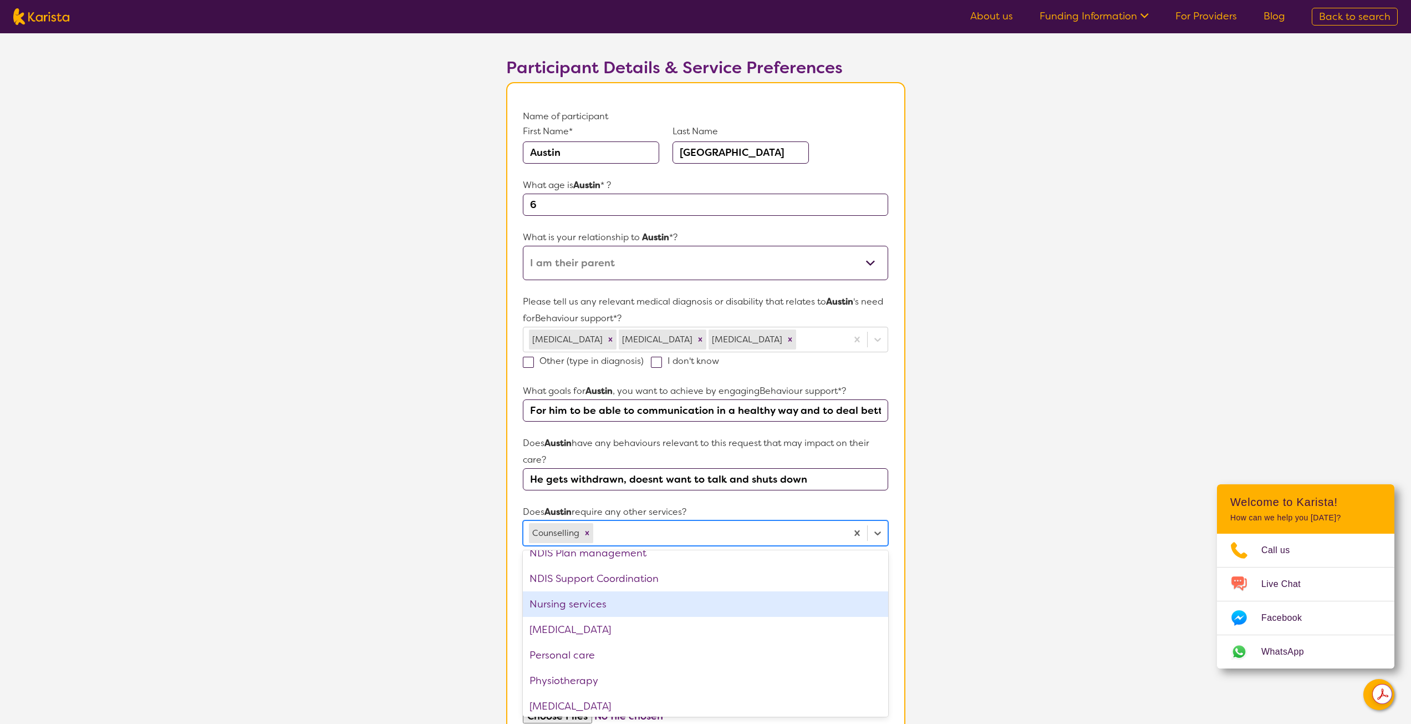
scroll to position [196, 0]
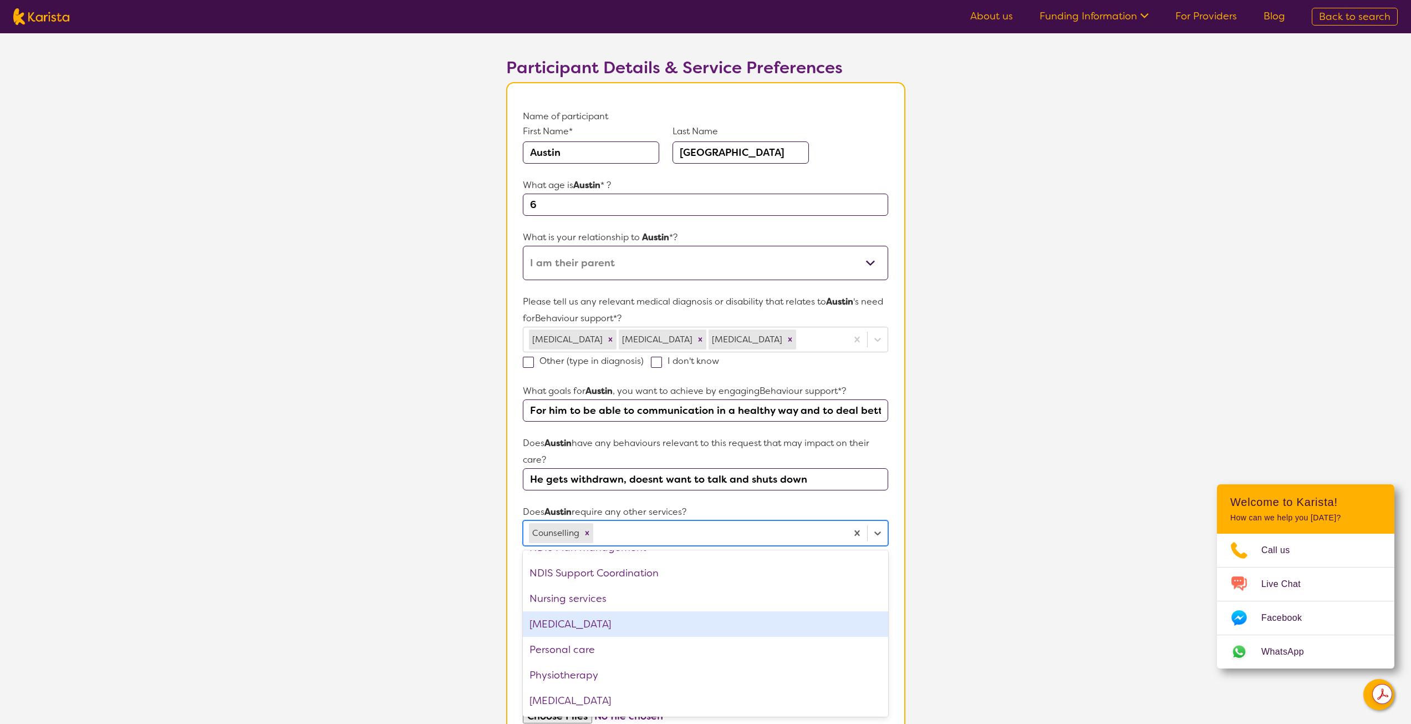
click at [591, 627] on div "[MEDICAL_DATA]" at bounding box center [705, 624] width 365 height 26
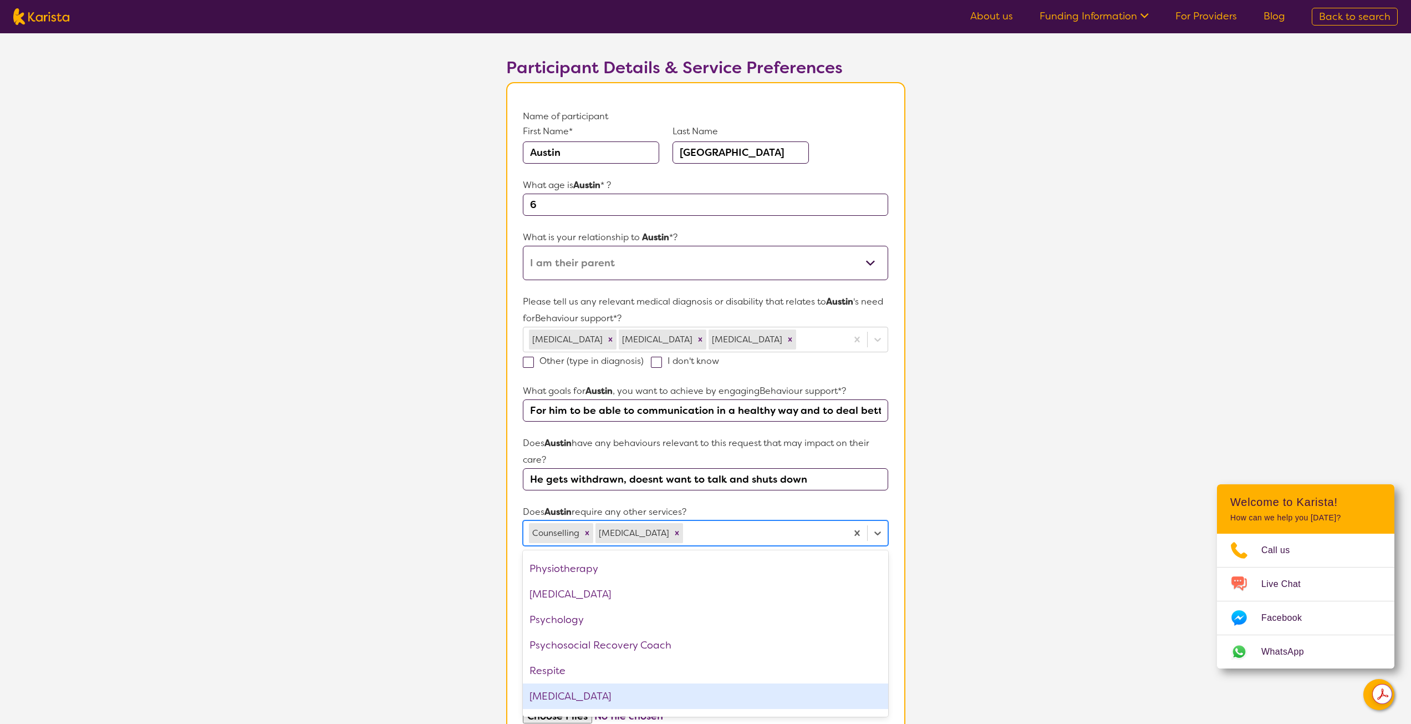
scroll to position [323, 0]
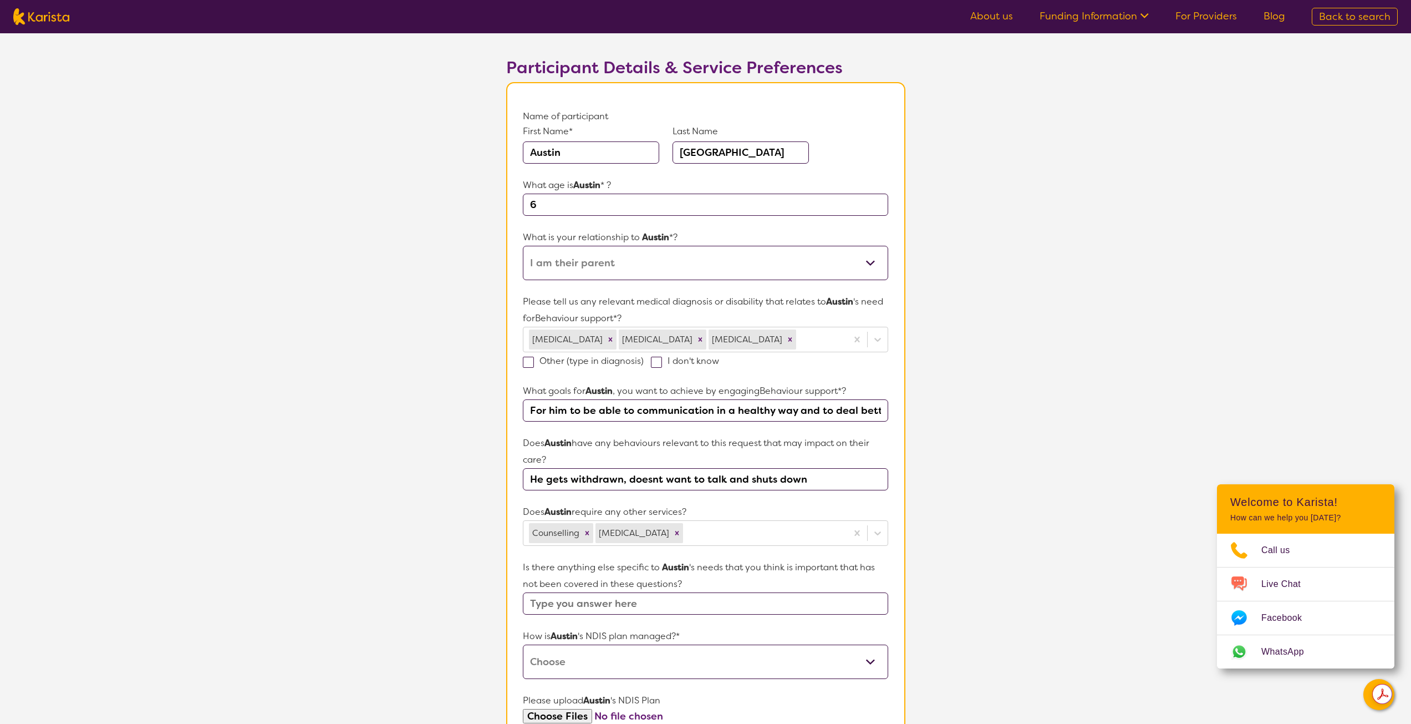
click at [765, 507] on p "Does Austin require any other services?" at bounding box center [705, 512] width 365 height 17
click at [581, 609] on input "text" at bounding box center [705, 603] width 365 height 22
click at [547, 666] on select "Self-managed NDIS plan Managed by a registered plan management provider (not th…" at bounding box center [705, 661] width 365 height 34
select select "Self Managed"
click at [523, 644] on select "Self-managed NDIS plan Managed by a registered plan management provider (not th…" at bounding box center [705, 661] width 365 height 34
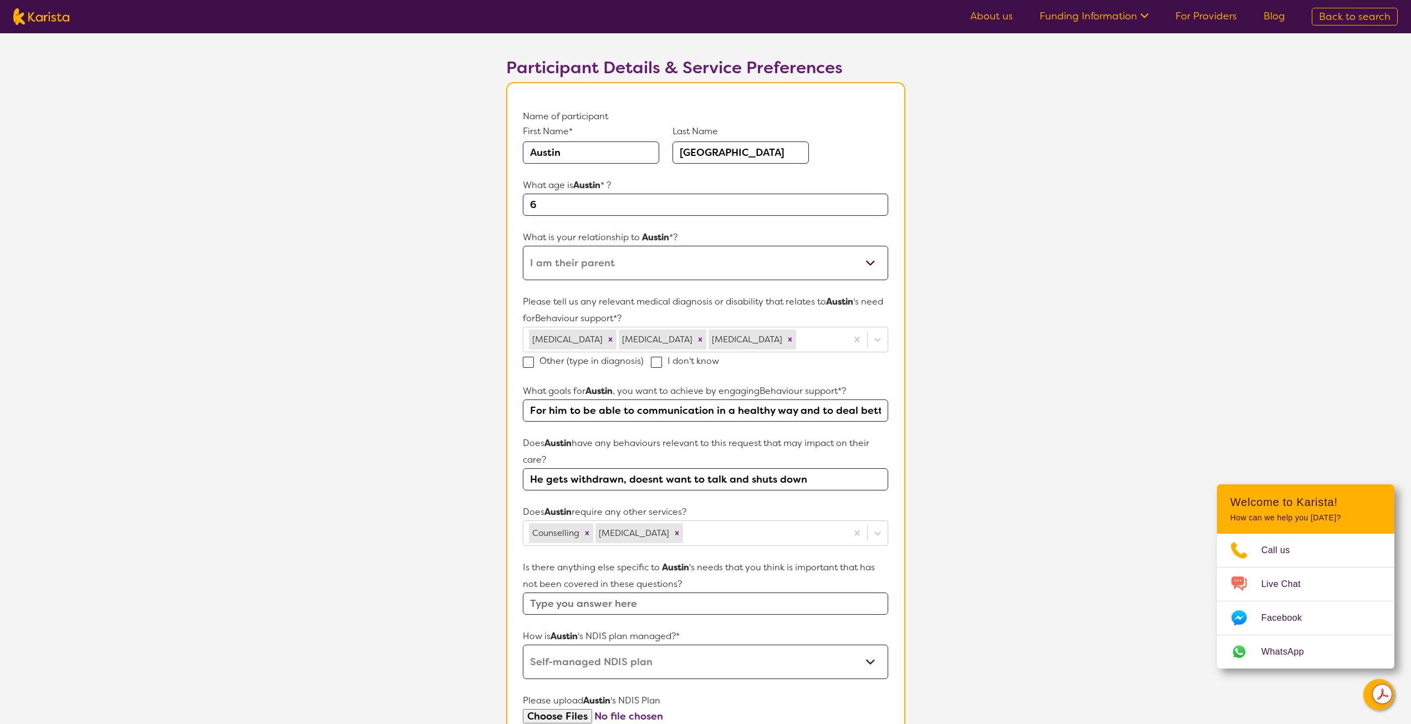
click at [556, 690] on form "Name of participant First Name* [PERSON_NAME] Last Name [PERSON_NAME] What age …" at bounding box center [705, 500] width 365 height 784
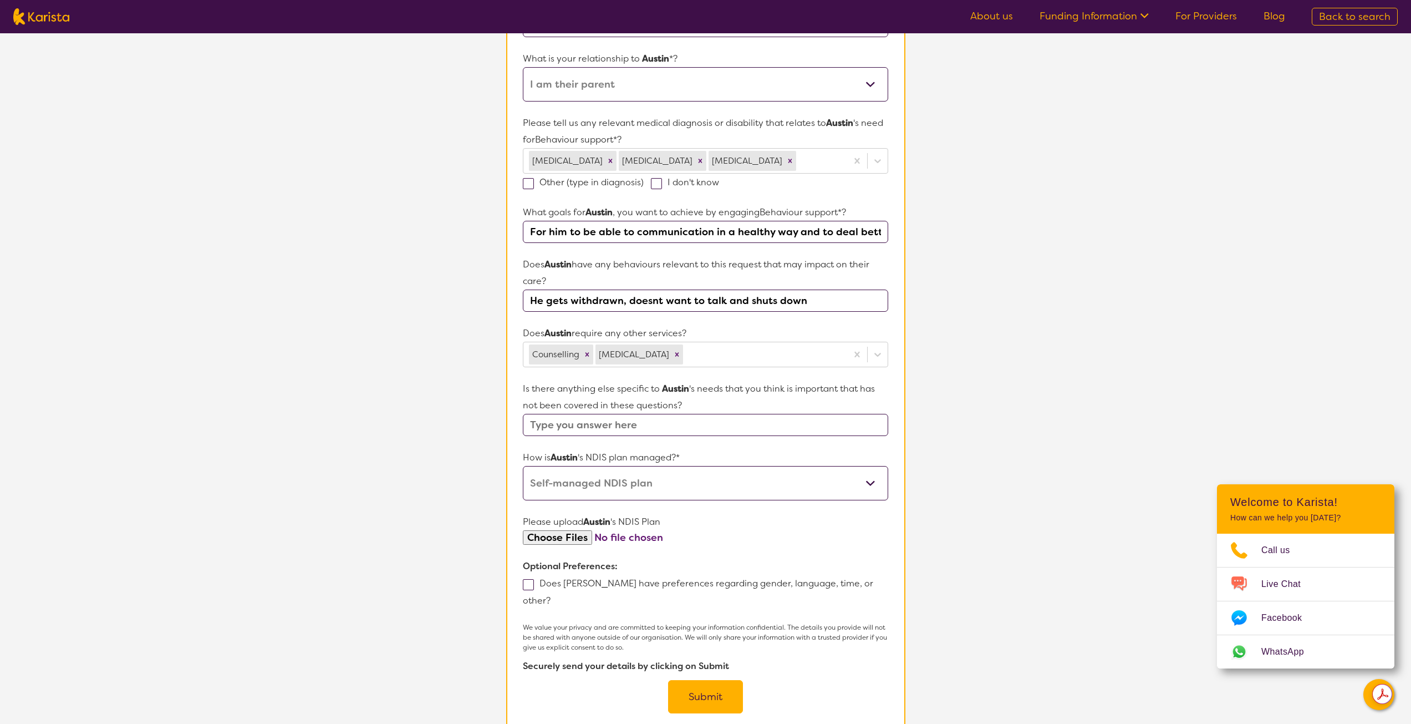
scroll to position [277, 0]
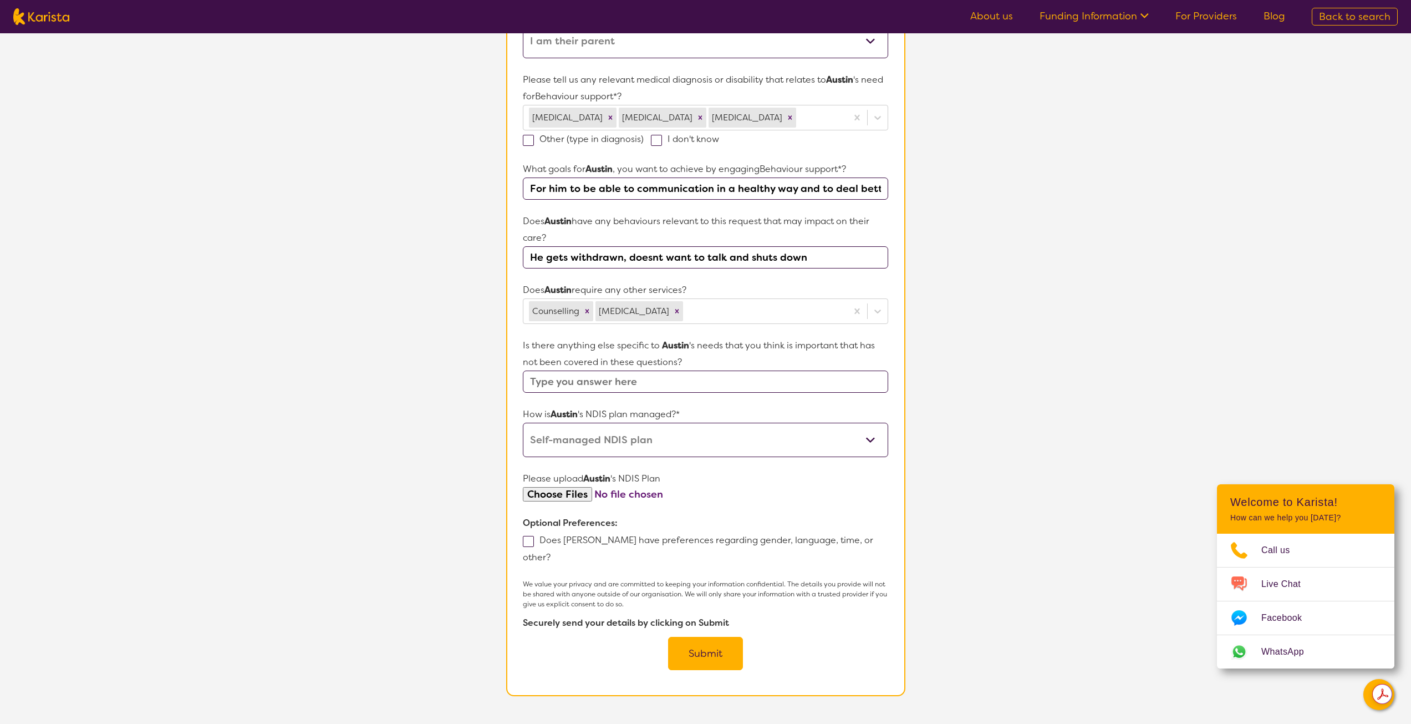
click at [548, 499] on input "file" at bounding box center [705, 494] width 365 height 15
type input "C:\fakepath\Plan Approval.pdf"
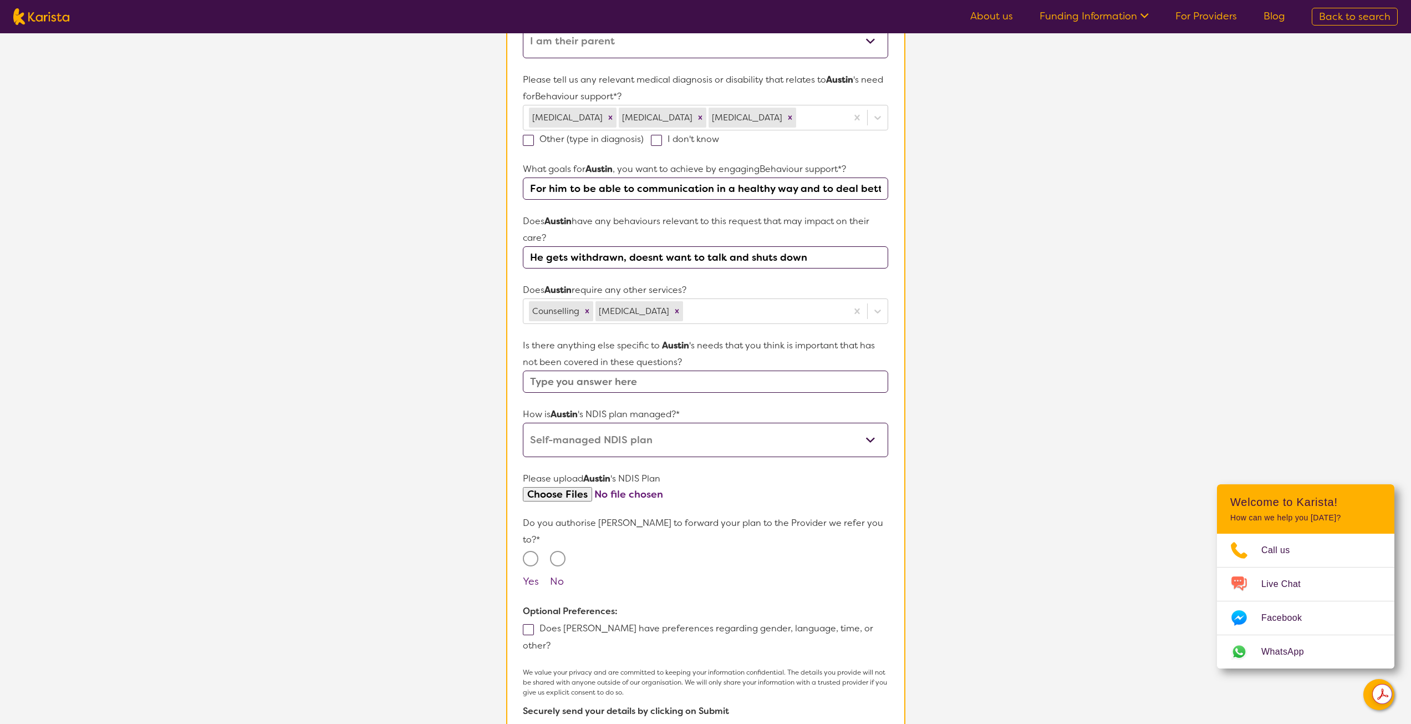
click at [529, 551] on input "Yes" at bounding box center [531, 559] width 16 height 16
radio input "true"
